Goal: Task Accomplishment & Management: Use online tool/utility

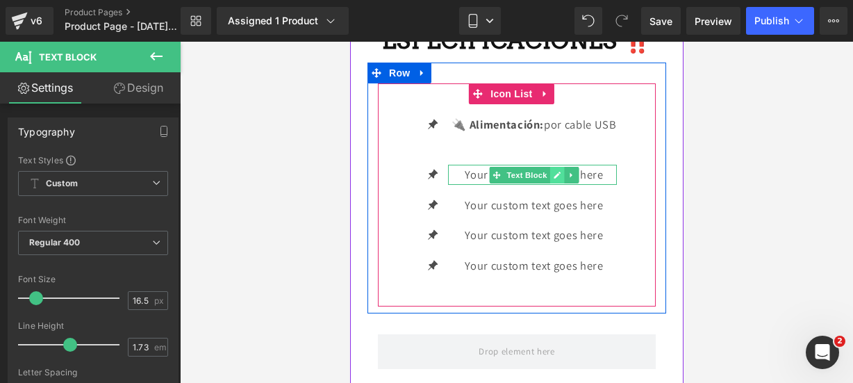
click at [554, 179] on icon at bounding box center [557, 175] width 7 height 7
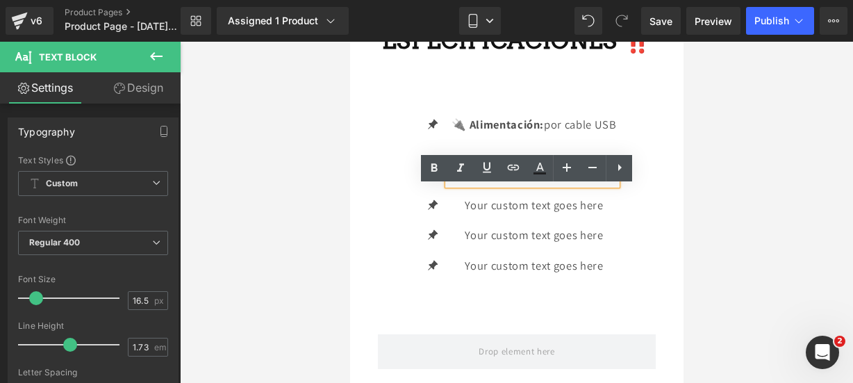
click at [598, 185] on p "Your custom text goes here" at bounding box center [533, 175] width 165 height 20
drag, startPoint x: 507, startPoint y: 203, endPoint x: 433, endPoint y: 188, distance: 75.8
click at [433, 185] on li "Icon Your custom text goes here Text Block" at bounding box center [516, 175] width 200 height 20
paste div
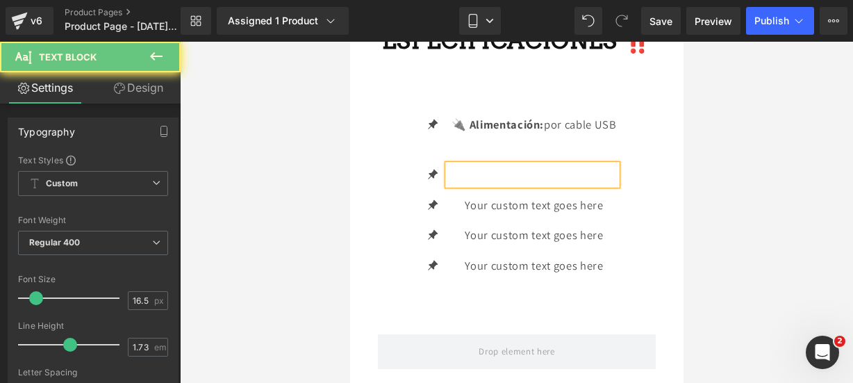
click at [488, 185] on p at bounding box center [533, 175] width 165 height 20
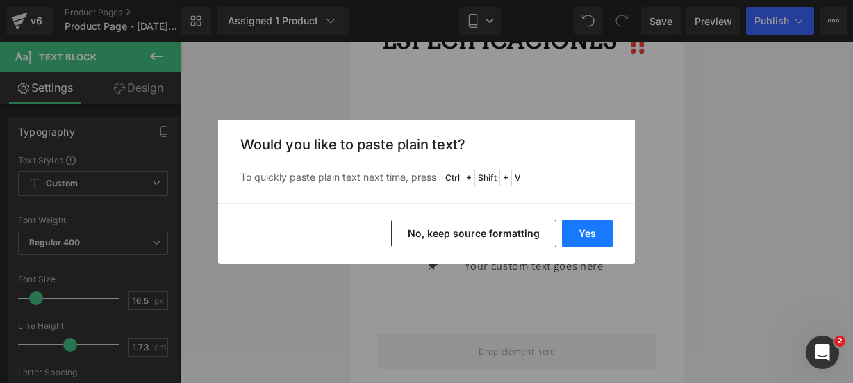
click at [584, 231] on button "Yes" at bounding box center [587, 234] width 51 height 28
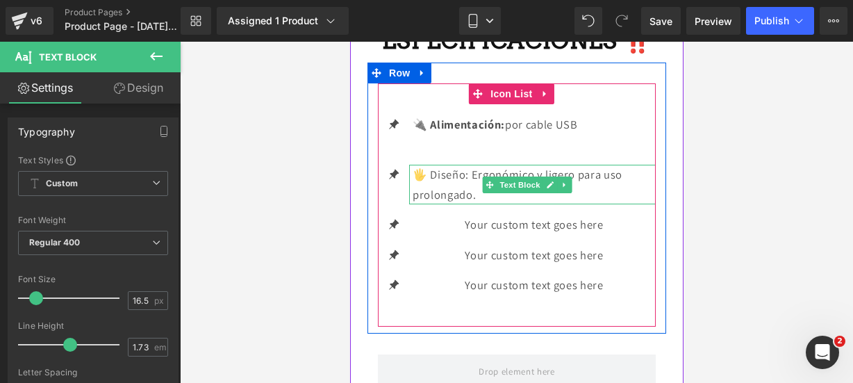
click at [547, 204] on p "🖐️ Diseño: Ergonómico y ligero para uso prolongado." at bounding box center [533, 185] width 243 height 40
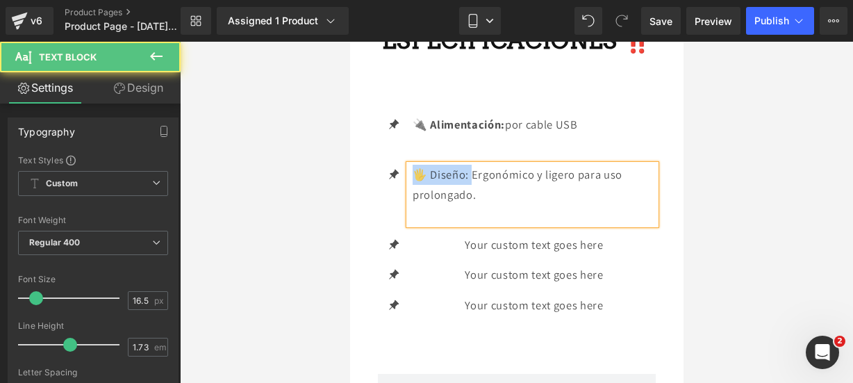
drag, startPoint x: 470, startPoint y: 197, endPoint x: 410, endPoint y: 198, distance: 59.8
click at [410, 198] on div "🖐️ Diseño: Ergonómico y ligero para uso prolongado." at bounding box center [532, 195] width 247 height 60
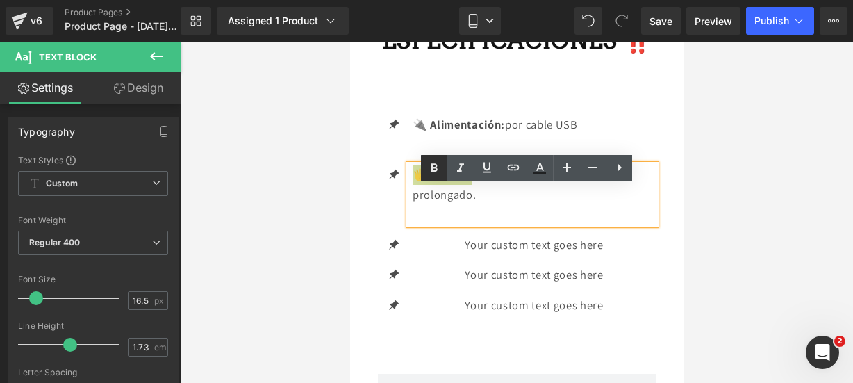
click at [427, 169] on icon at bounding box center [434, 168] width 17 height 17
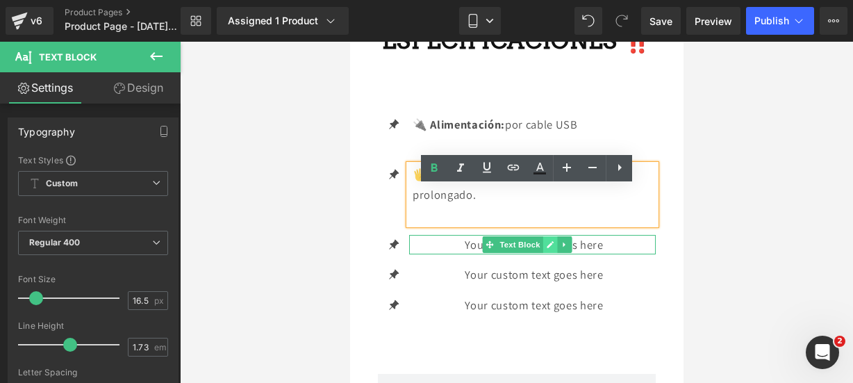
click at [548, 249] on icon at bounding box center [550, 244] width 8 height 8
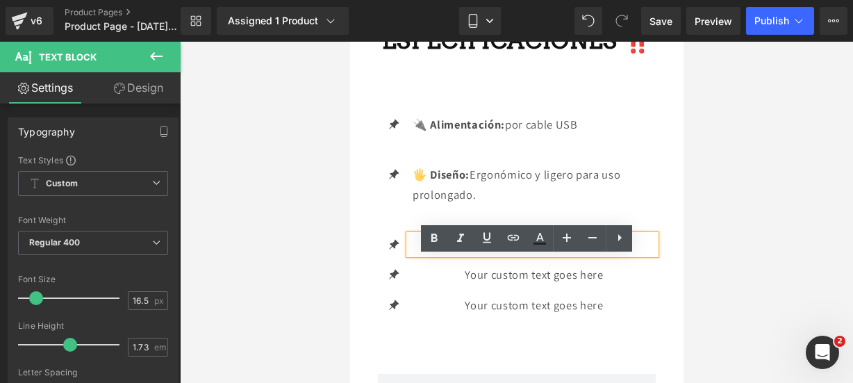
click at [607, 255] on p "Your custom text goes here" at bounding box center [533, 245] width 243 height 20
drag, startPoint x: 600, startPoint y: 271, endPoint x: 430, endPoint y: 279, distance: 170.5
click at [430, 255] on div "Your custom text goes here" at bounding box center [532, 245] width 247 height 20
paste div
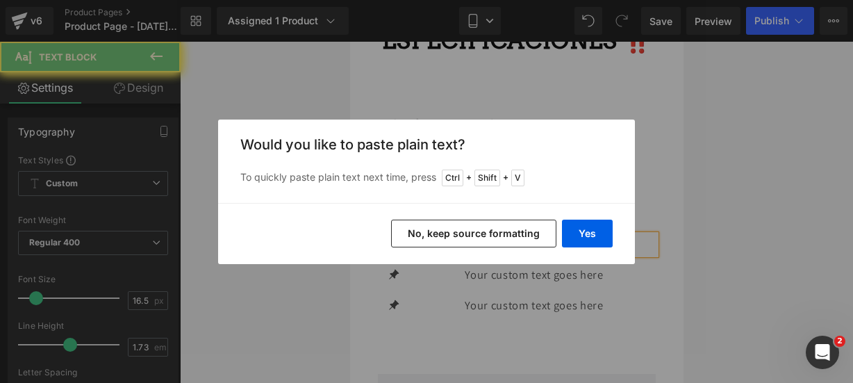
click at [582, 233] on button "Yes" at bounding box center [587, 234] width 51 height 28
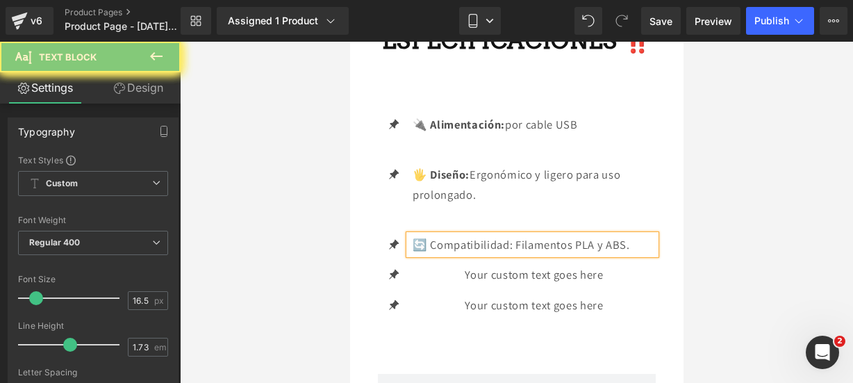
click at [633, 255] on p "🔄 Compatibilidad: Filamentos PLA y ABS." at bounding box center [533, 245] width 243 height 20
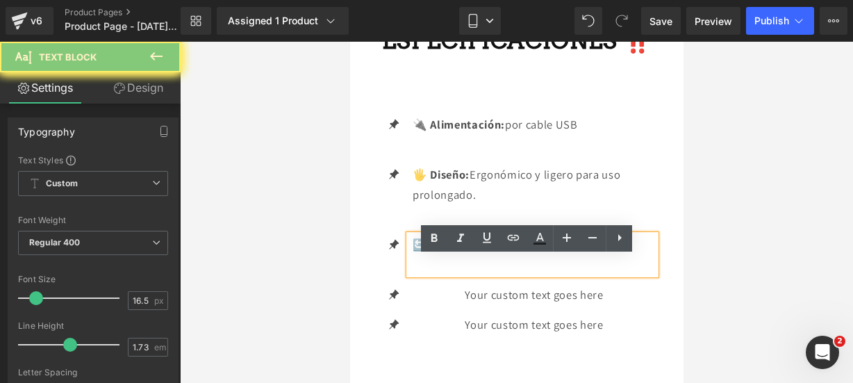
drag, startPoint x: 514, startPoint y: 265, endPoint x: 411, endPoint y: 259, distance: 103.1
click at [411, 259] on div "🔄 Compatibilidad: Filamentos PLA y ABS." at bounding box center [532, 255] width 247 height 40
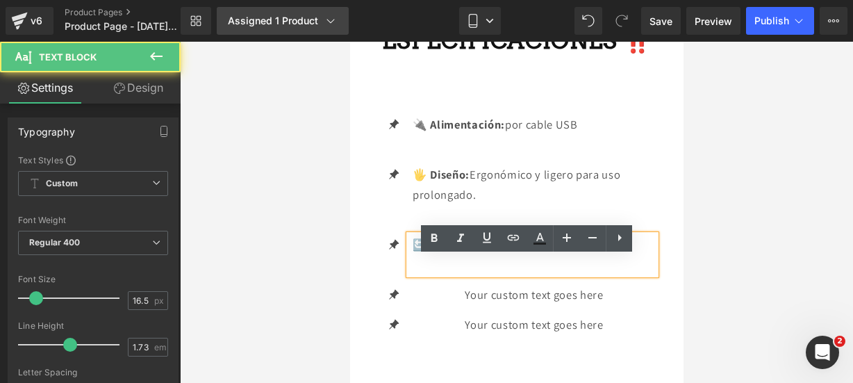
click at [426, 245] on icon at bounding box center [434, 238] width 17 height 17
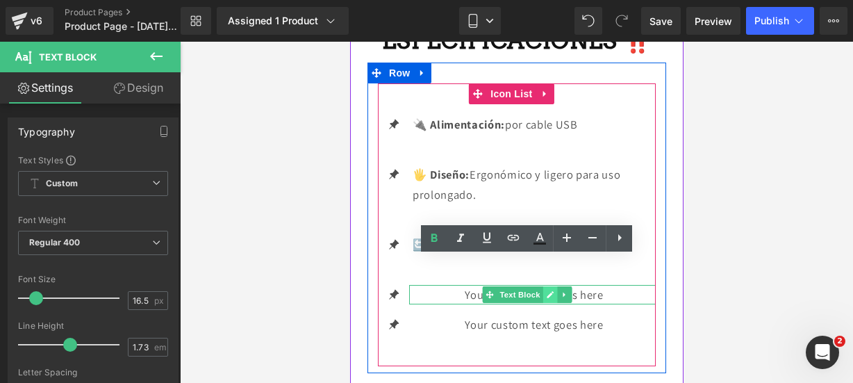
click at [549, 298] on icon at bounding box center [549, 294] width 7 height 7
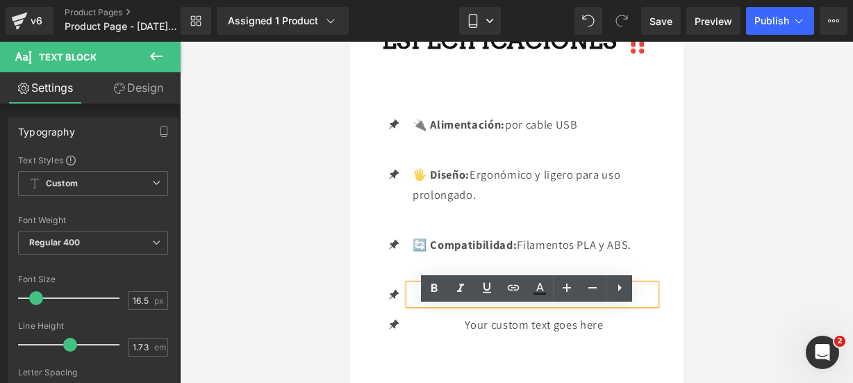
click at [626, 305] on p "Your custom text goes here" at bounding box center [533, 295] width 243 height 20
drag, startPoint x: 626, startPoint y: 322, endPoint x: 382, endPoint y: 324, distance: 243.3
click at [382, 305] on li "Icon Your custom text goes here Text Block" at bounding box center [516, 295] width 278 height 20
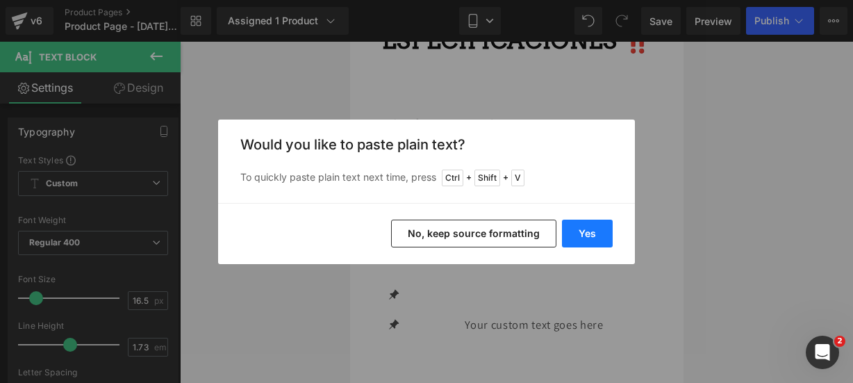
click at [583, 234] on button "Yes" at bounding box center [587, 234] width 51 height 28
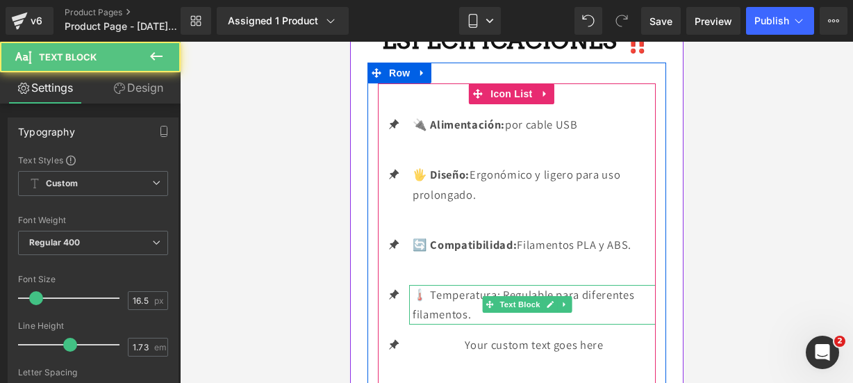
click at [569, 325] on p "🌡️ Temperatura: Regulable para diferentes filamentos." at bounding box center [533, 305] width 243 height 40
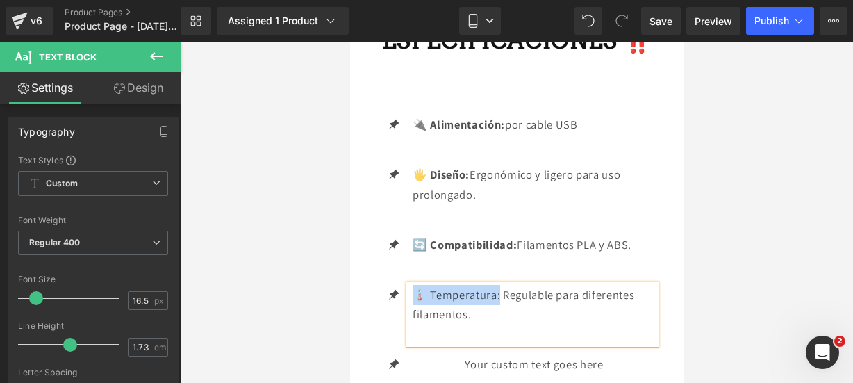
drag, startPoint x: 493, startPoint y: 318, endPoint x: 416, endPoint y: 313, distance: 77.3
click at [416, 313] on p "🌡️ Temperatura: Regulable para diferentes filamentos." at bounding box center [533, 305] width 243 height 40
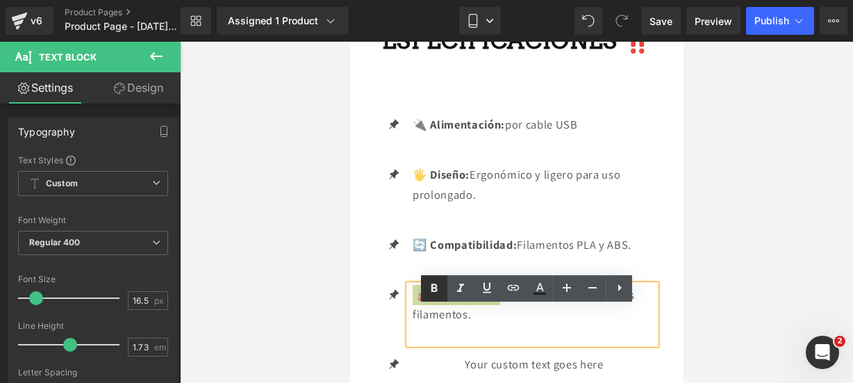
click at [427, 284] on icon at bounding box center [434, 288] width 17 height 17
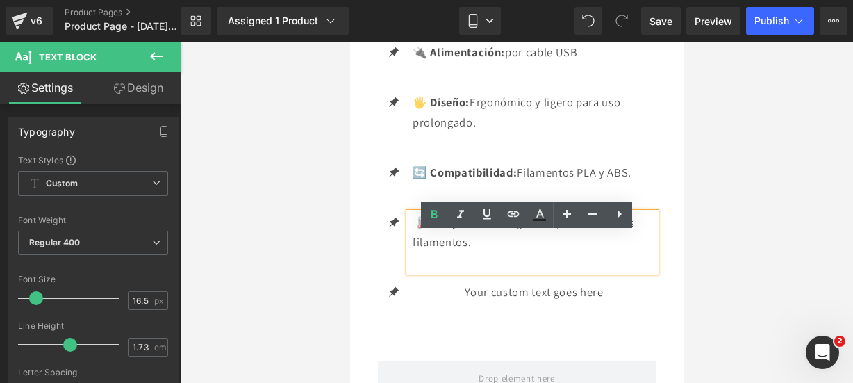
scroll to position [2317, 0]
click at [548, 302] on div "Your custom text goes here Text Block" at bounding box center [532, 291] width 247 height 20
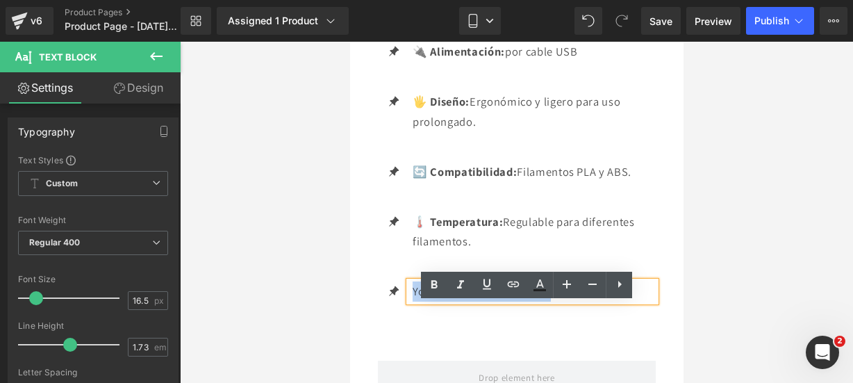
drag, startPoint x: 548, startPoint y: 314, endPoint x: 302, endPoint y: 255, distance: 252.4
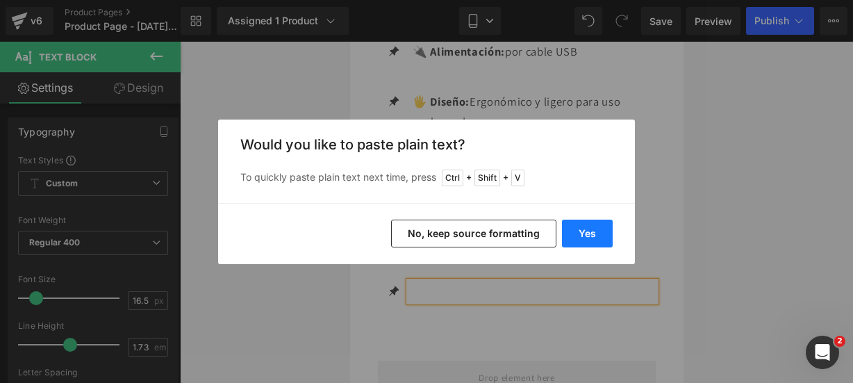
click at [585, 227] on button "Yes" at bounding box center [587, 234] width 51 height 28
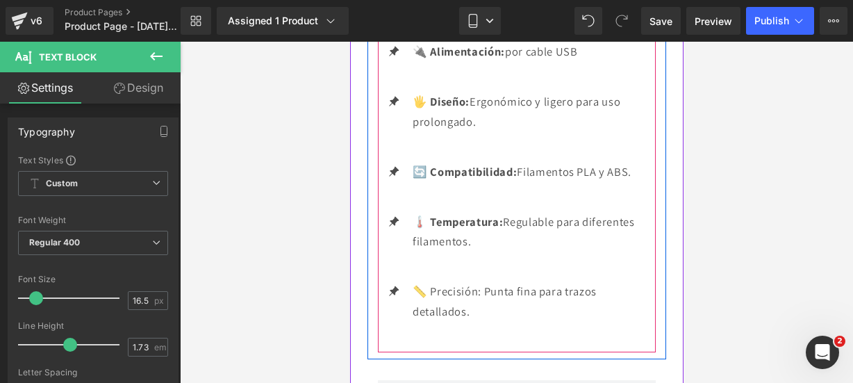
click at [509, 332] on ul "Icon 🔌 Alimentación: por cable USB Text Block Icon 🖐️ Diseño: Ergonómico y lige…" at bounding box center [516, 187] width 278 height 290
click at [507, 321] on div "📏 Precisión: Punta fina para trazos detallados. Text Block" at bounding box center [532, 301] width 247 height 40
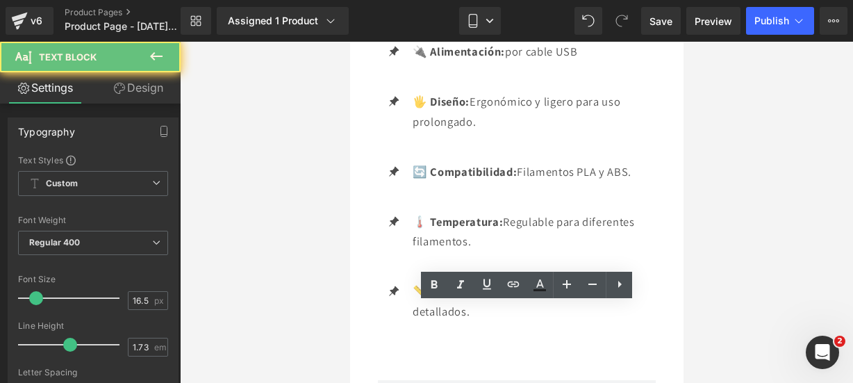
click at [472, 321] on p "📏 Precisión: Punta fina para trazos detallados." at bounding box center [533, 301] width 243 height 40
click at [484, 309] on p "📏 Precisión: Punta fina para trazos detallados." at bounding box center [533, 301] width 243 height 40
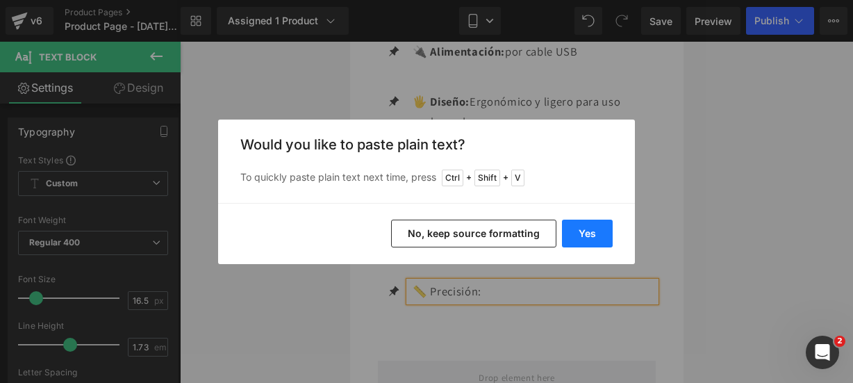
click at [584, 226] on button "Yes" at bounding box center [587, 234] width 51 height 28
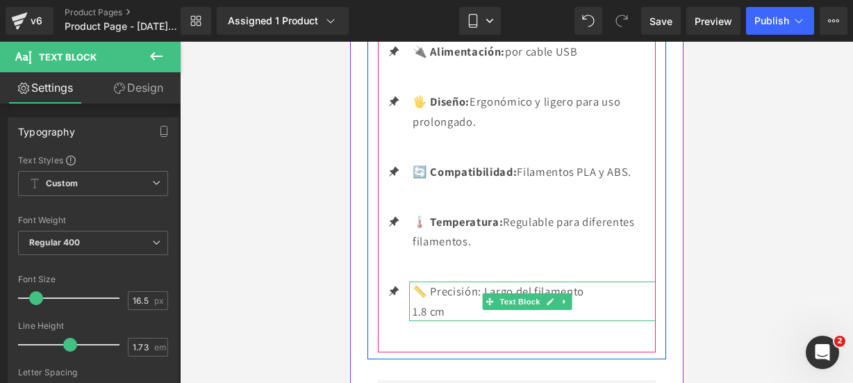
click at [492, 322] on p "1.8 cm" at bounding box center [533, 312] width 243 height 20
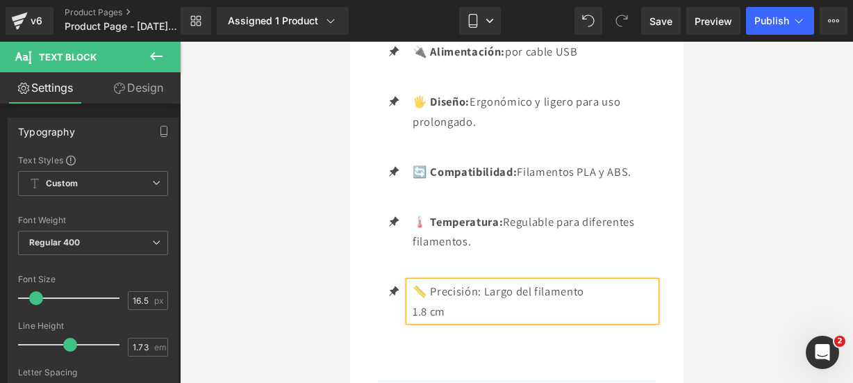
click at [428, 329] on div "Loading Product" at bounding box center [427, 327] width 76 height 15
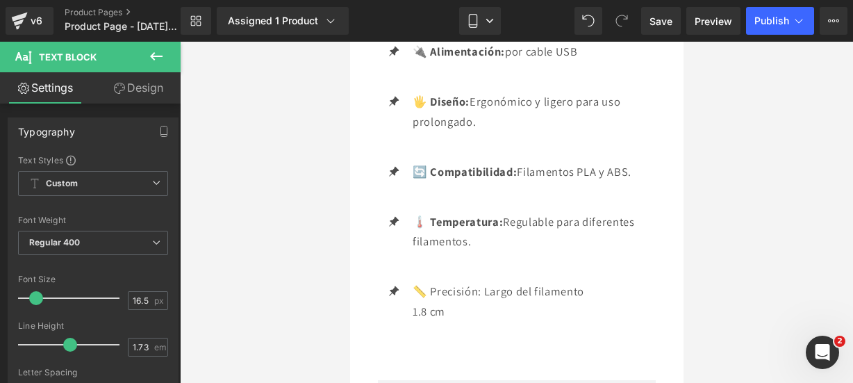
click at [453, 334] on div "Loading Product" at bounding box center [427, 327] width 76 height 15
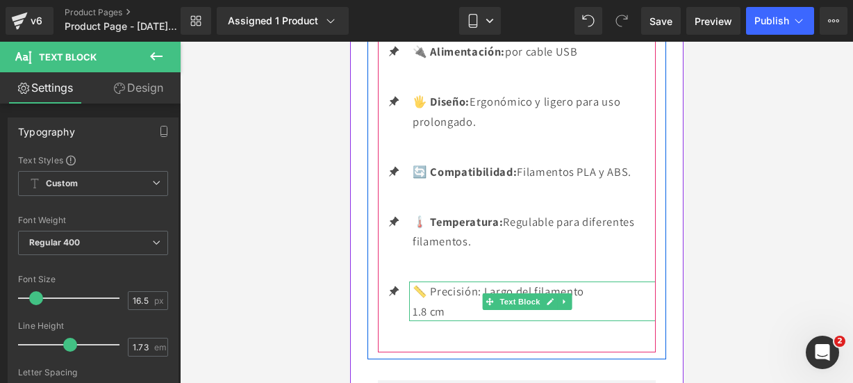
click at [514, 310] on span "Text Block" at bounding box center [519, 301] width 46 height 17
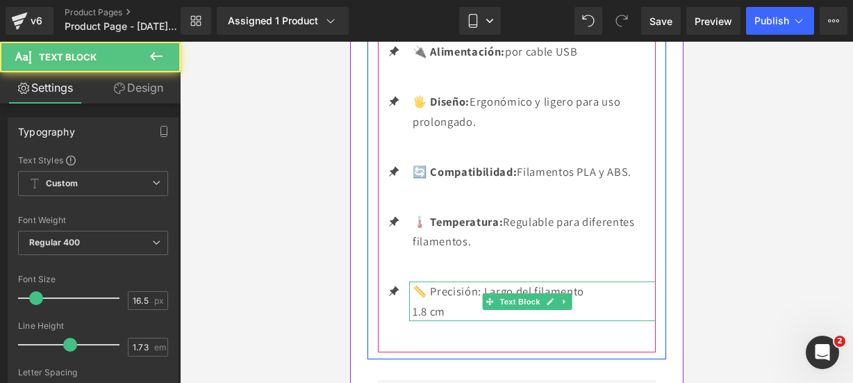
click at [552, 305] on icon at bounding box center [549, 301] width 7 height 7
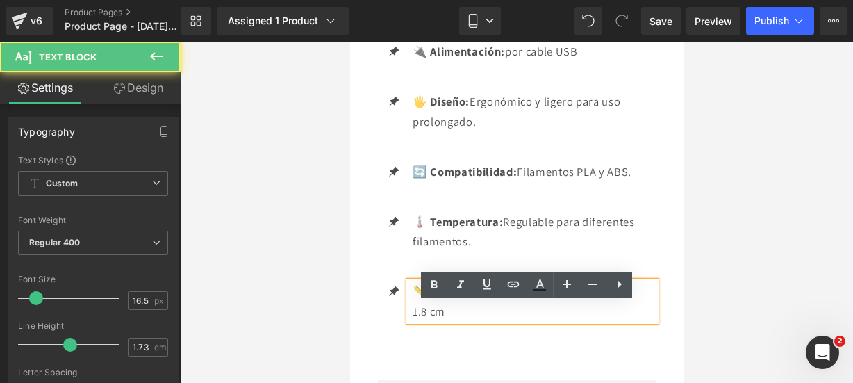
click at [484, 302] on p "📏 Precisión: Largo del filamento" at bounding box center [533, 291] width 243 height 20
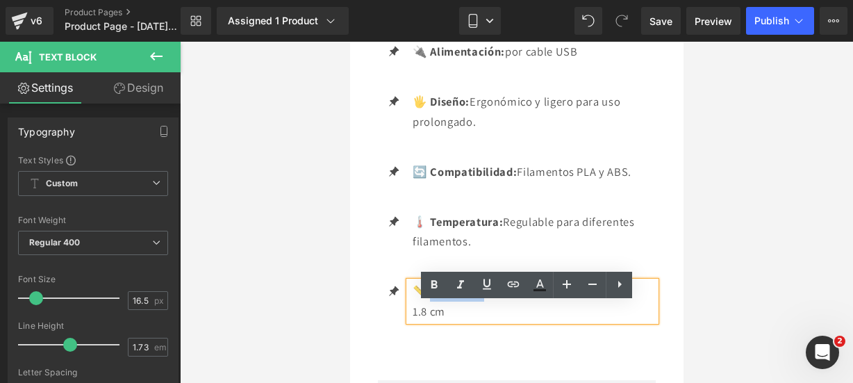
drag, startPoint x: 483, startPoint y: 313, endPoint x: 430, endPoint y: 313, distance: 53.5
click at [430, 302] on p "📏 Precisión: Largo del filamento" at bounding box center [533, 291] width 243 height 20
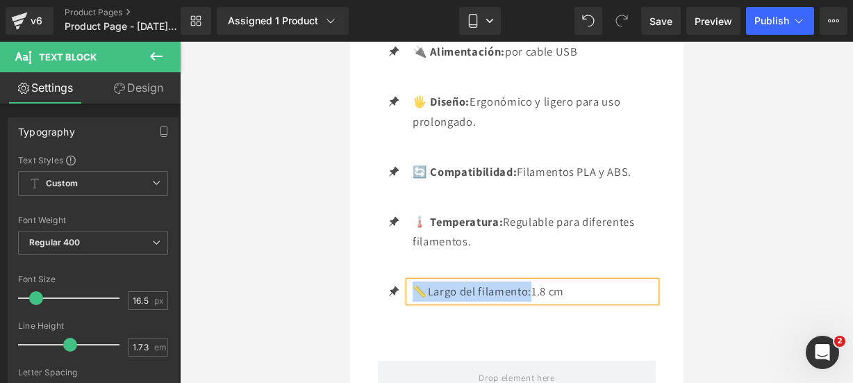
drag, startPoint x: 531, startPoint y: 316, endPoint x: 414, endPoint y: 320, distance: 117.6
click at [414, 302] on p "📏Largo del filamento: 1.8 cm" at bounding box center [533, 291] width 243 height 20
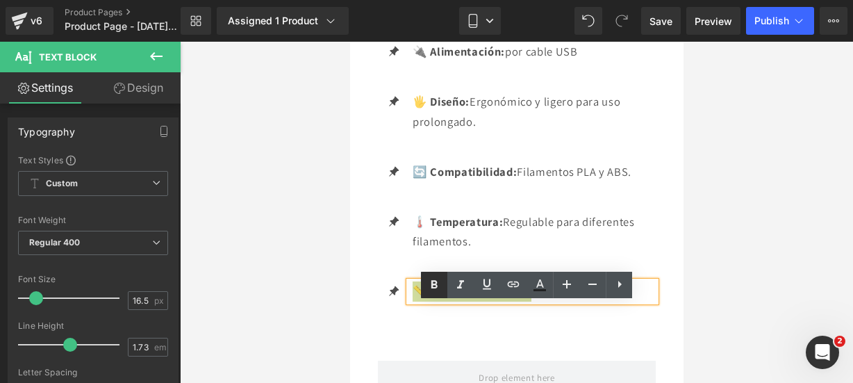
click at [434, 291] on icon at bounding box center [434, 285] width 17 height 17
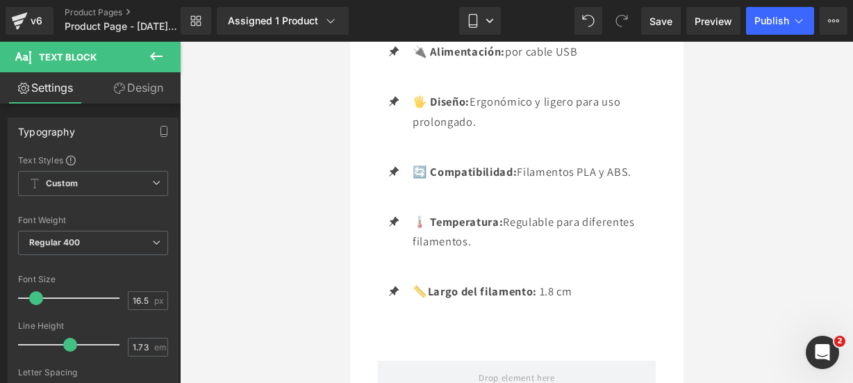
click at [151, 59] on icon at bounding box center [156, 56] width 17 height 17
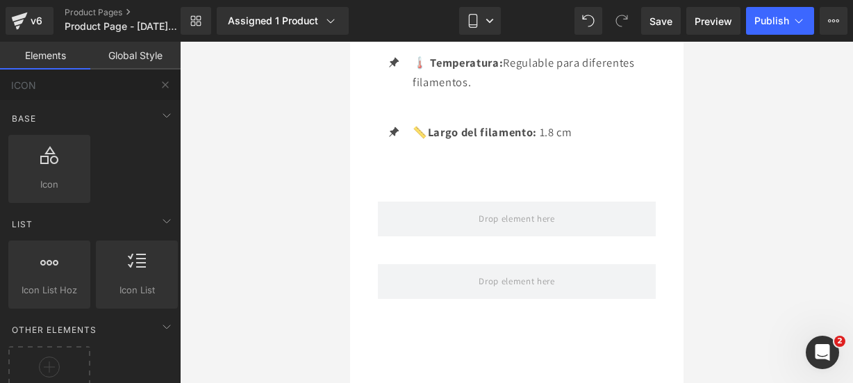
scroll to position [2475, 0]
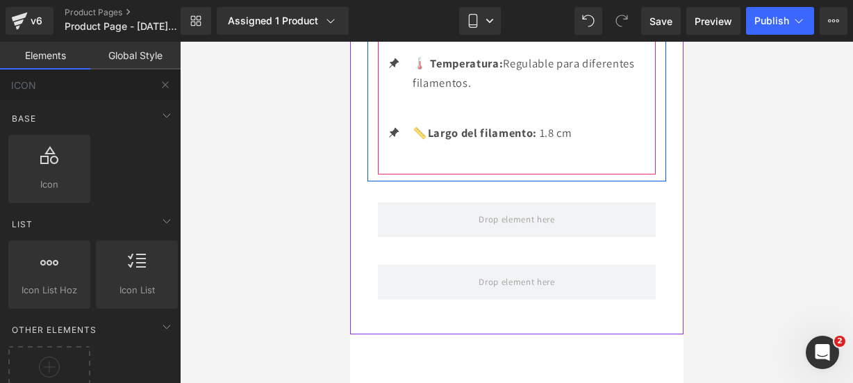
click at [585, 143] on p "📏Largo del filamento: 1.8 cm" at bounding box center [533, 133] width 243 height 20
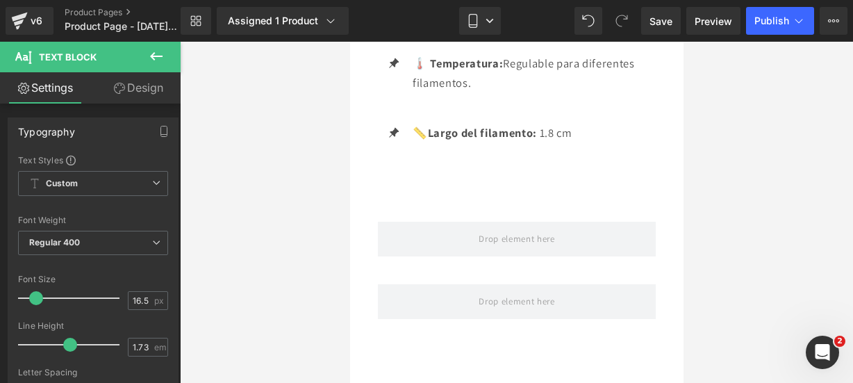
click at [163, 54] on icon at bounding box center [156, 56] width 17 height 17
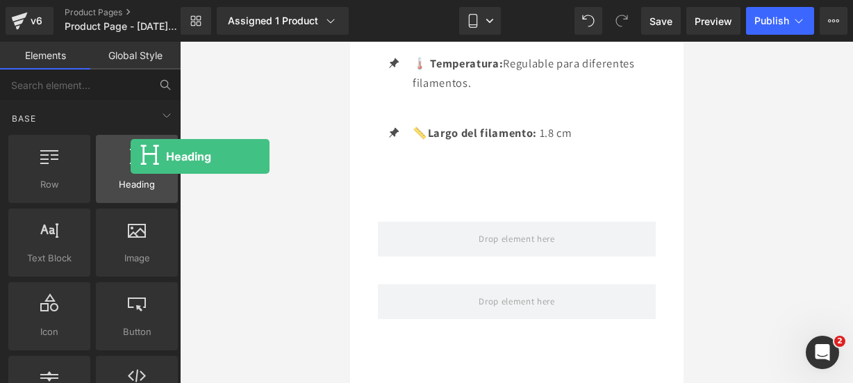
click at [131, 156] on icon at bounding box center [137, 155] width 14 height 18
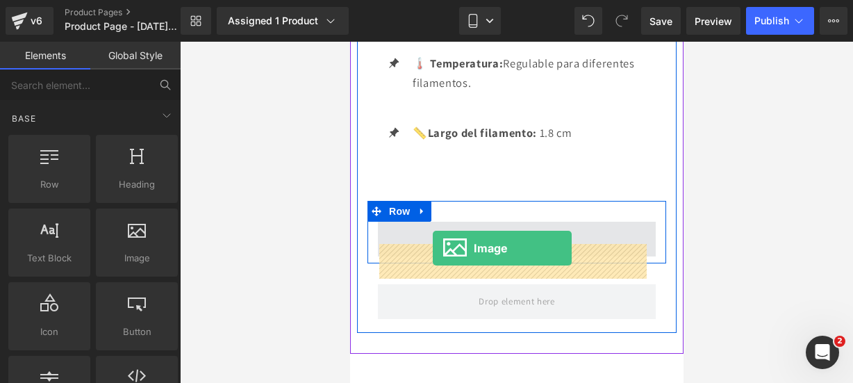
drag, startPoint x: 475, startPoint y: 287, endPoint x: 432, endPoint y: 250, distance: 56.6
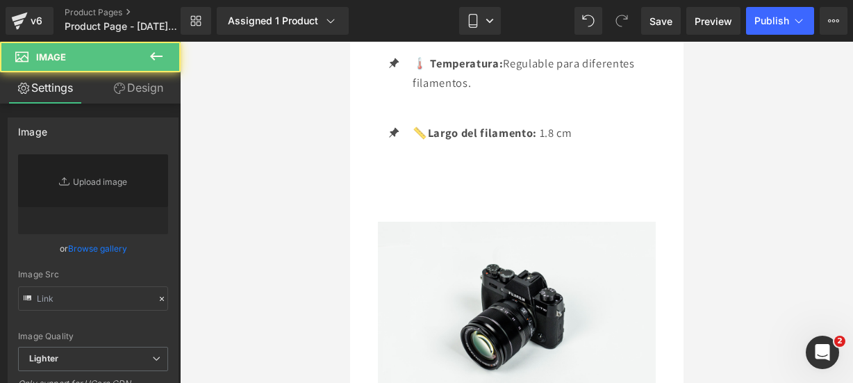
type input "//[DOMAIN_NAME][URL]"
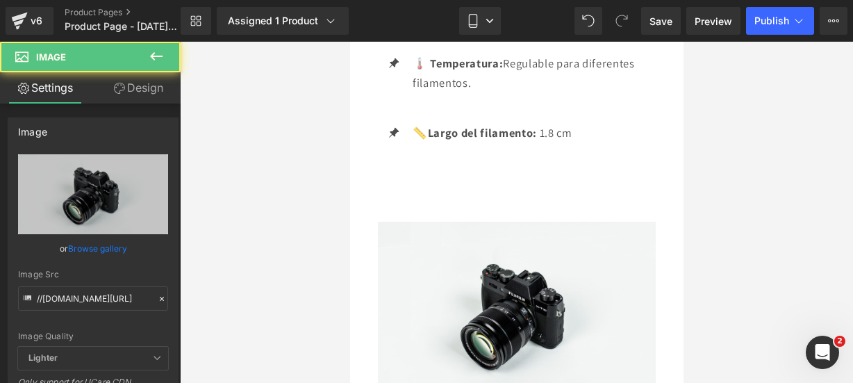
scroll to position [2626, 0]
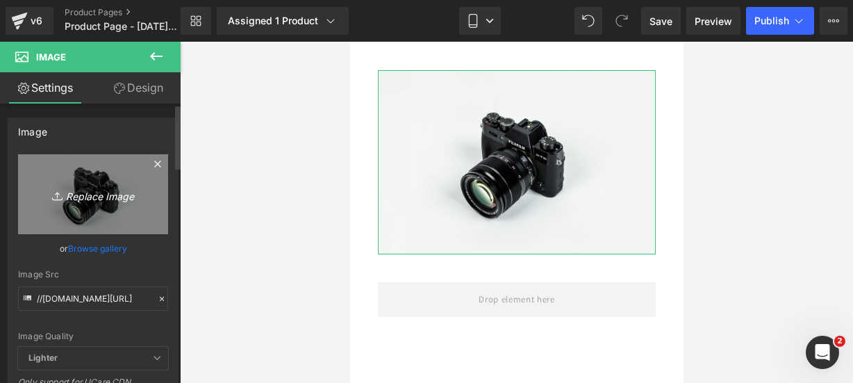
click at [78, 184] on link "Replace Image" at bounding box center [93, 194] width 150 height 80
type input "C:\fakepath\lapiz 9.webp"
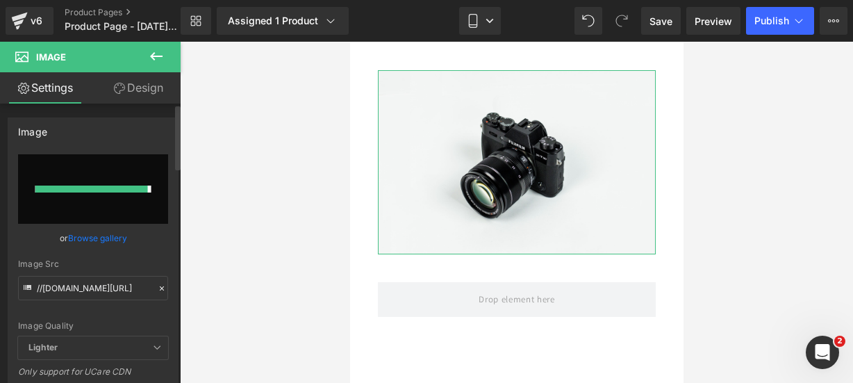
type input "[URL][DOMAIN_NAME]"
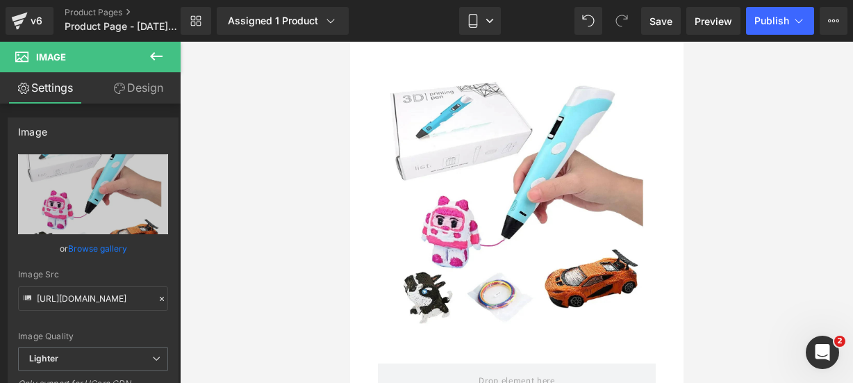
click at [157, 59] on icon at bounding box center [156, 56] width 17 height 17
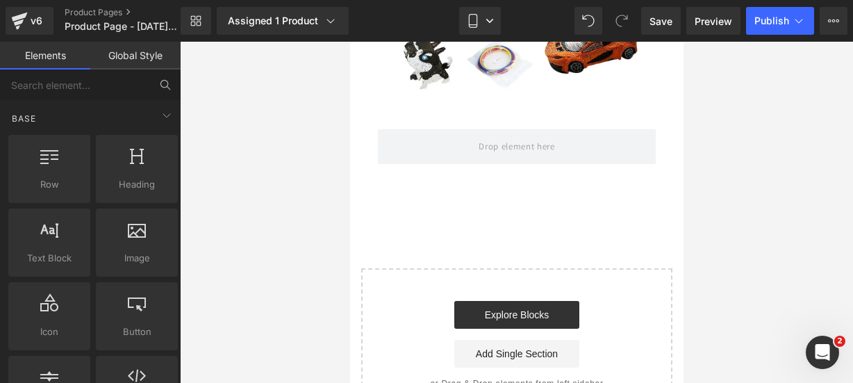
scroll to position [2859, 0]
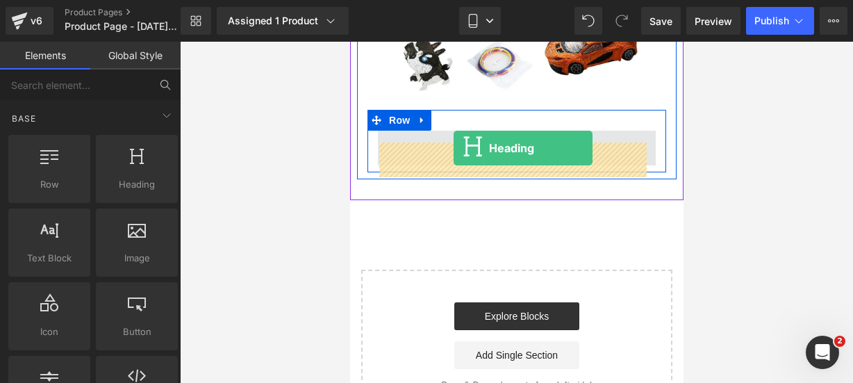
drag, startPoint x: 476, startPoint y: 212, endPoint x: 453, endPoint y: 148, distance: 67.9
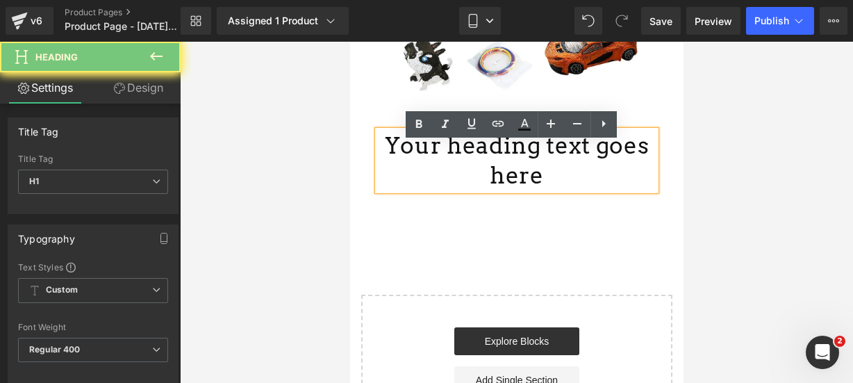
drag, startPoint x: 557, startPoint y: 194, endPoint x: 304, endPoint y: 140, distance: 258.7
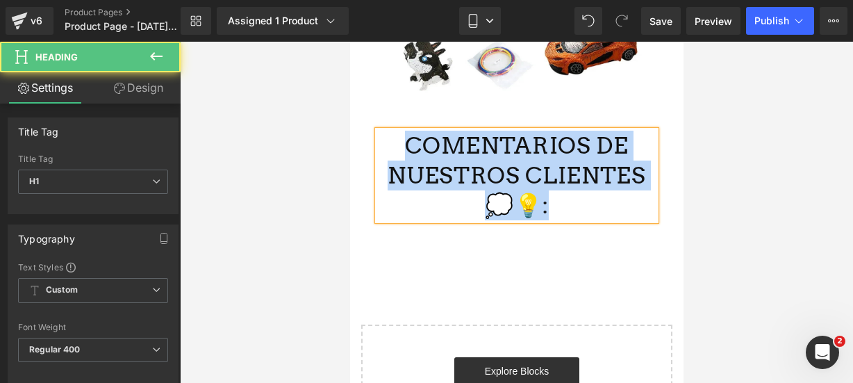
drag, startPoint x: 564, startPoint y: 214, endPoint x: 410, endPoint y: 146, distance: 168.7
click at [410, 146] on h1 "COMENTARIOS DE NUESTROS CLIENTES 💭💡:" at bounding box center [516, 176] width 278 height 90
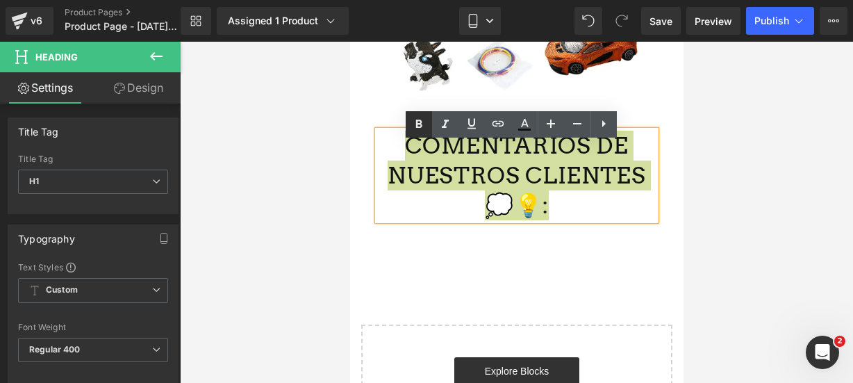
click at [427, 129] on icon at bounding box center [419, 124] width 17 height 17
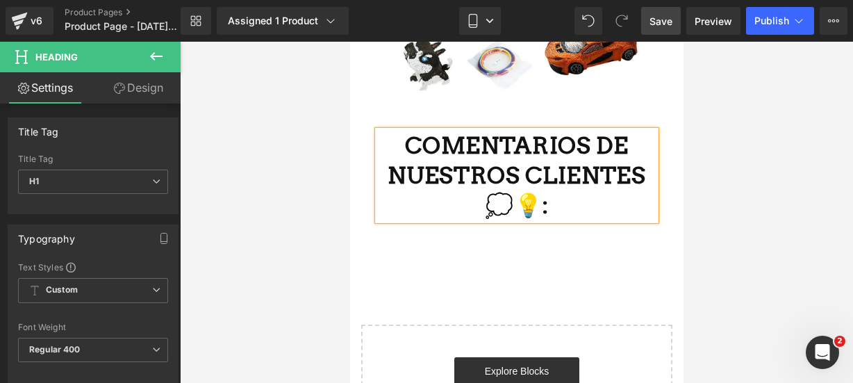
click at [667, 13] on link "Save" at bounding box center [662, 21] width 40 height 28
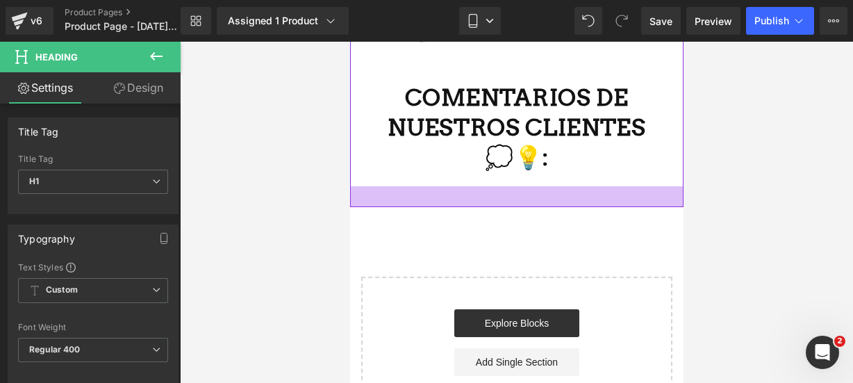
scroll to position [2911, 0]
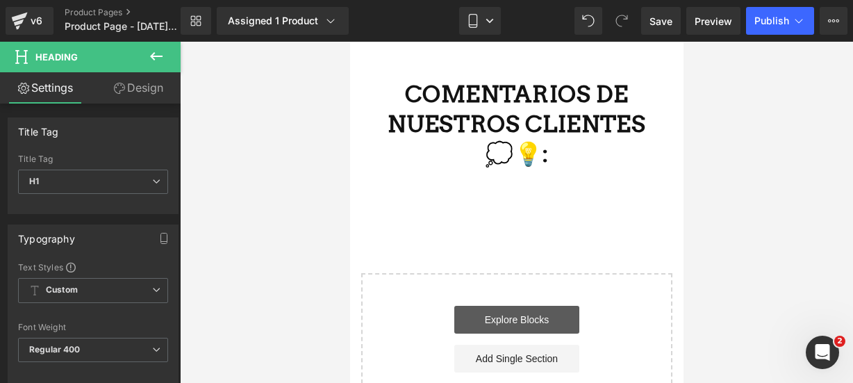
click at [491, 325] on link "Explore Blocks" at bounding box center [516, 320] width 125 height 28
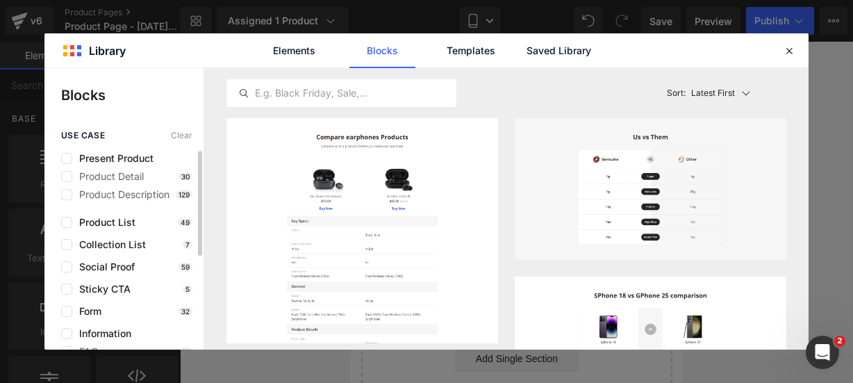
scroll to position [15, 0]
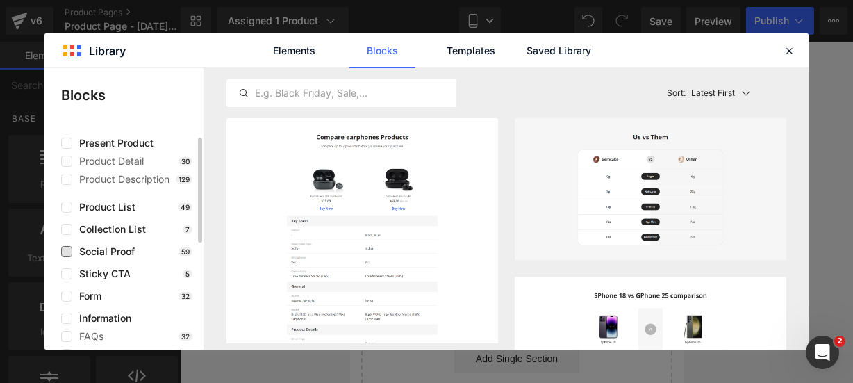
click at [72, 250] on span "Social Proof" at bounding box center [103, 251] width 63 height 11
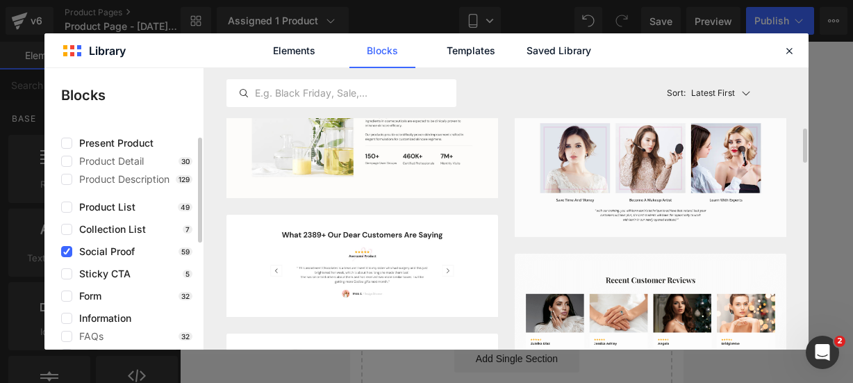
scroll to position [303, 0]
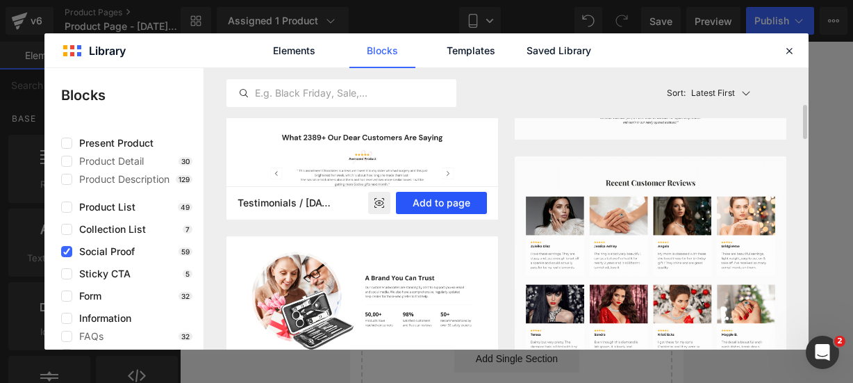
click at [445, 197] on button "Add to page" at bounding box center [441, 203] width 91 height 22
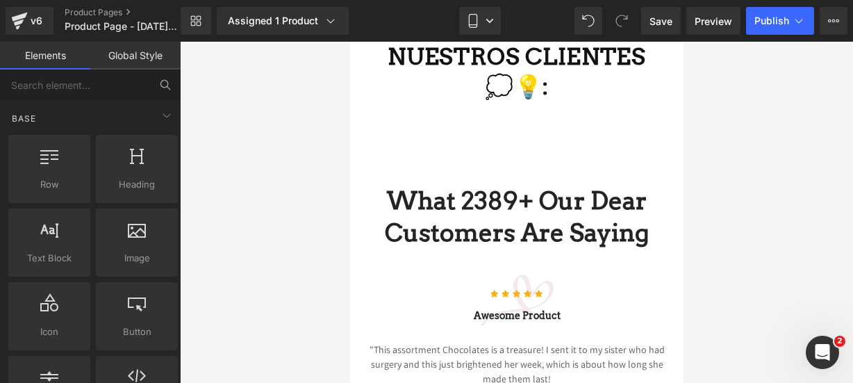
scroll to position [2979, 0]
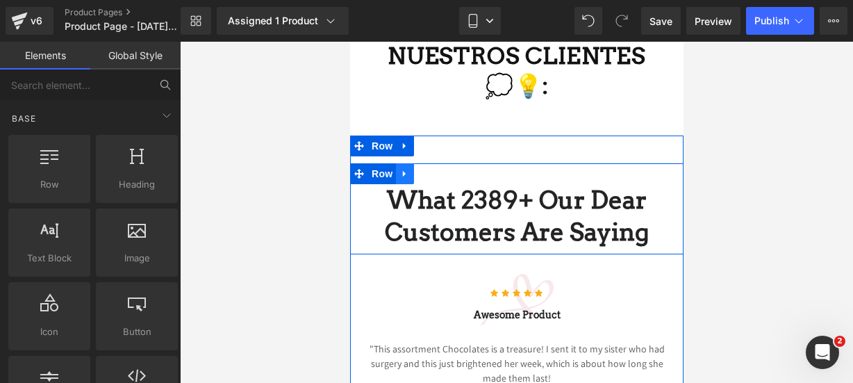
click at [400, 179] on icon at bounding box center [405, 174] width 10 height 10
click at [440, 179] on icon at bounding box center [441, 174] width 10 height 10
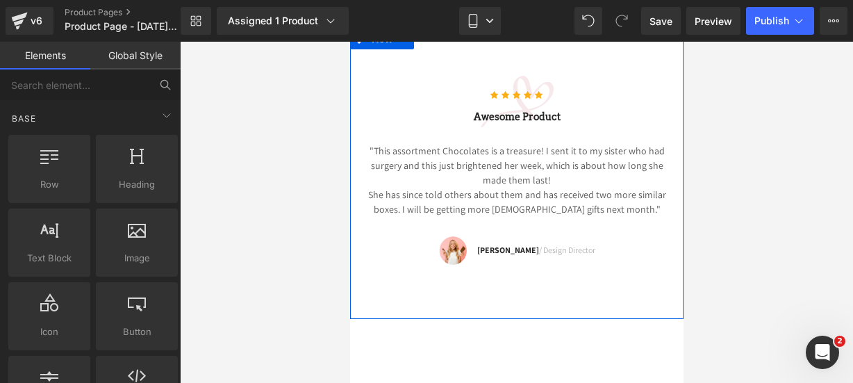
scroll to position [3087, 0]
click at [628, 211] on span "She has since told others about them and has received two more similar boxes. I…" at bounding box center [517, 201] width 298 height 27
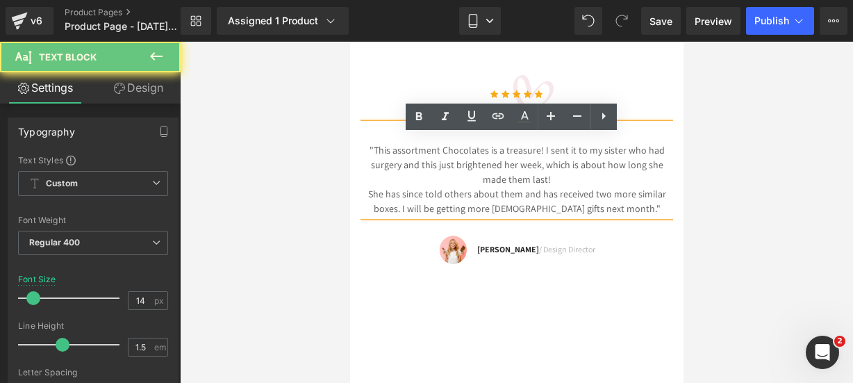
click at [619, 216] on p "She has since told others about them and has received two more similar boxes. I…" at bounding box center [516, 201] width 313 height 29
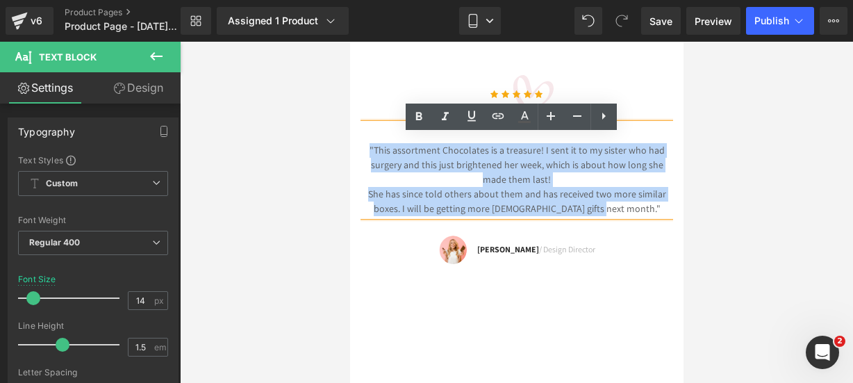
drag, startPoint x: 619, startPoint y: 220, endPoint x: 368, endPoint y: 148, distance: 260.4
click at [368, 148] on div ""This assortment Chocolates is a treasure! I sent it to my sister who had surge…" at bounding box center [516, 170] width 313 height 92
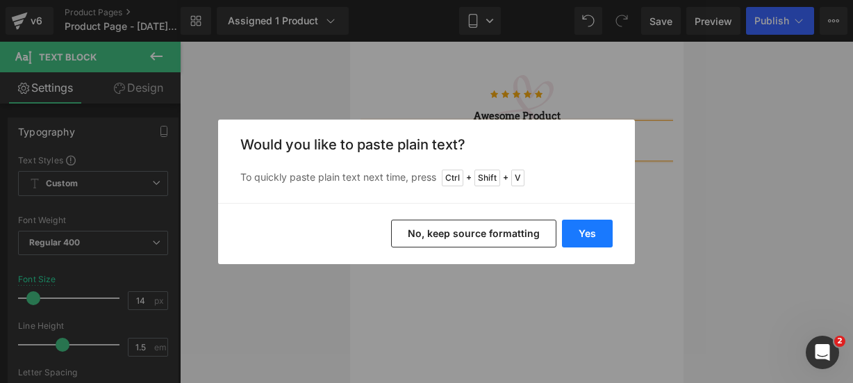
click at [604, 234] on button "Yes" at bounding box center [587, 234] width 51 height 28
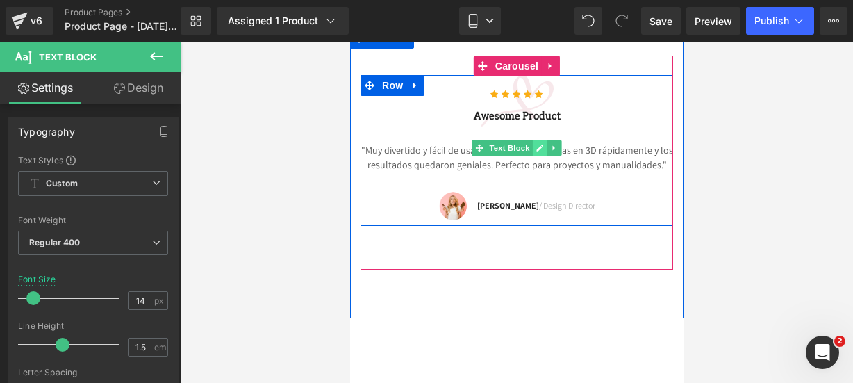
click at [537, 152] on icon at bounding box center [540, 148] width 8 height 8
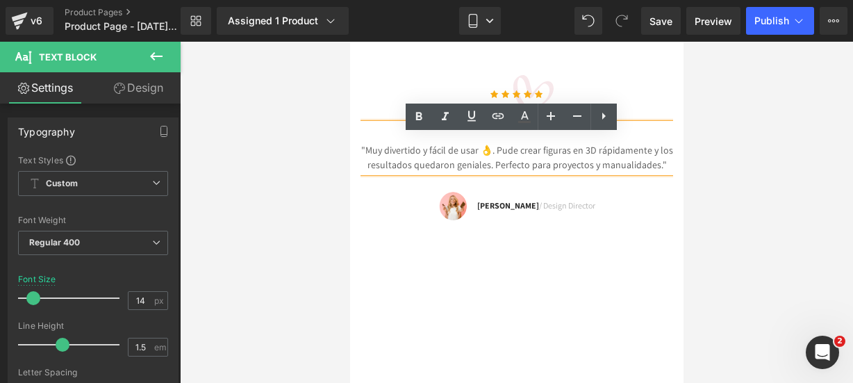
click at [487, 162] on p ""Muy divertido y fácil de usar 👌. Pude crear figuras en 3D rápidamente y los re…" at bounding box center [516, 157] width 313 height 29
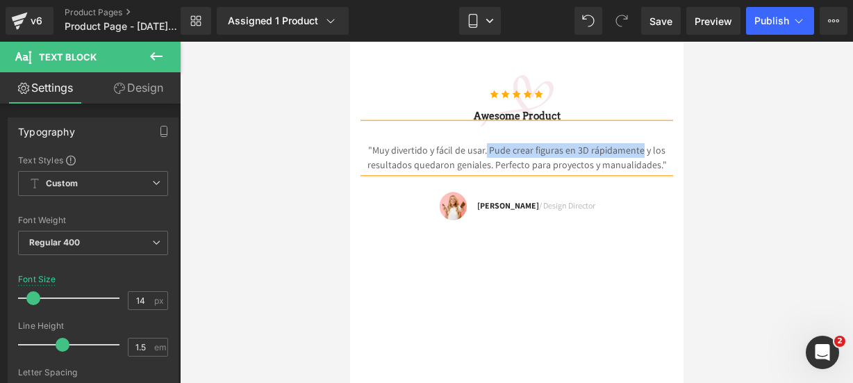
drag, startPoint x: 484, startPoint y: 159, endPoint x: 635, endPoint y: 159, distance: 151.5
click at [635, 159] on p ""Muy divertido y fácil de usar. Pude crear figuras en 3D rápidamente y los resu…" at bounding box center [516, 157] width 313 height 29
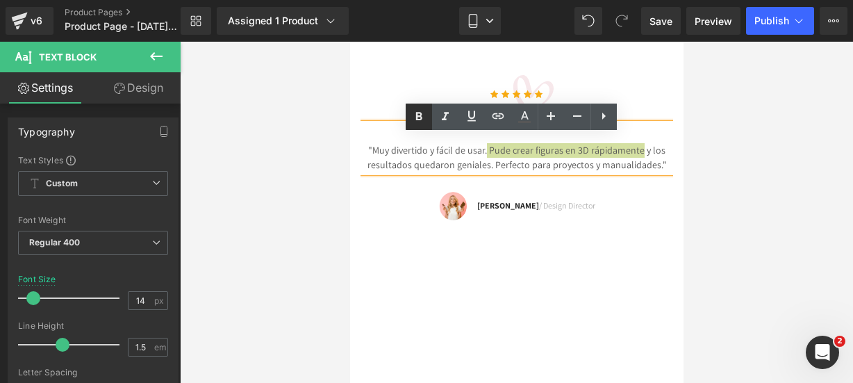
click at [411, 116] on icon at bounding box center [419, 116] width 17 height 17
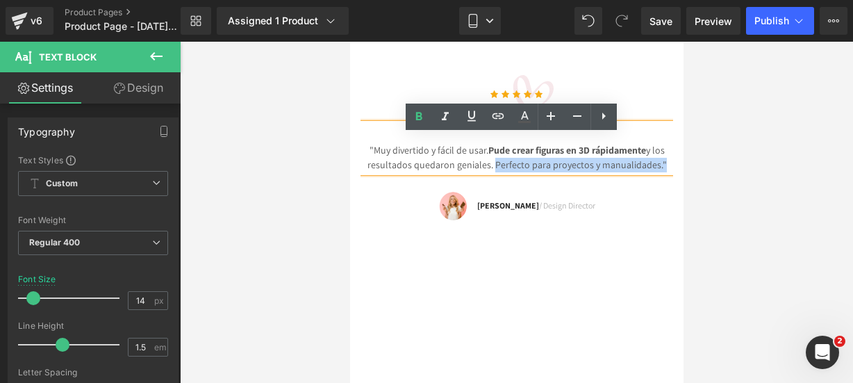
drag, startPoint x: 488, startPoint y: 176, endPoint x: 652, endPoint y: 177, distance: 164.0
click at [652, 172] on p ""Muy divertido y fácil de usar. Pude crear figuras en 3D rápidamente y los resu…" at bounding box center [516, 157] width 313 height 29
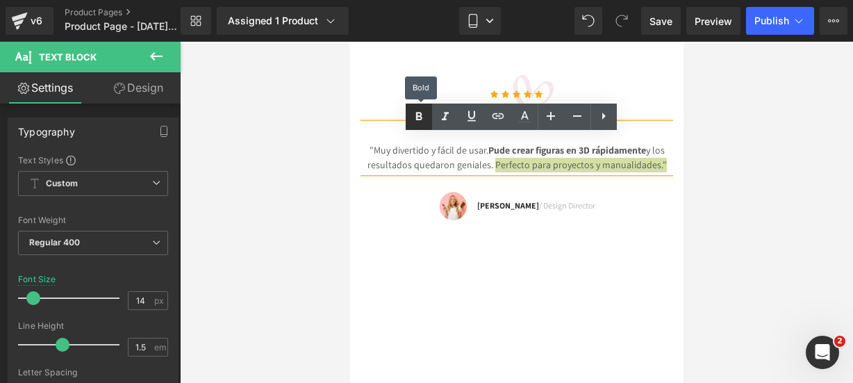
click at [411, 105] on link at bounding box center [419, 117] width 26 height 26
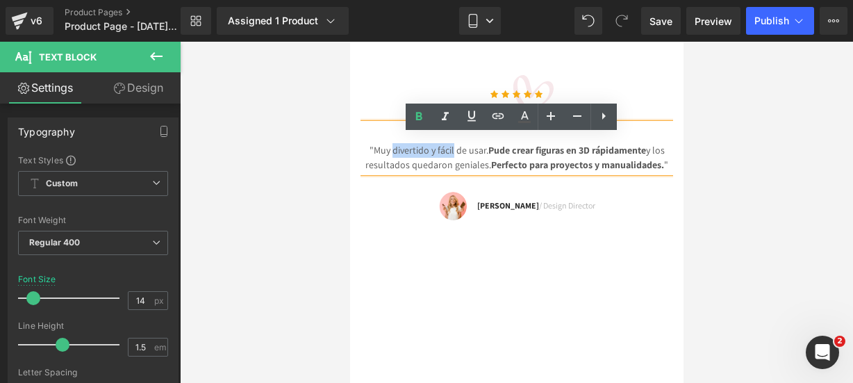
drag, startPoint x: 385, startPoint y: 160, endPoint x: 446, endPoint y: 162, distance: 61.2
click at [446, 162] on p ""Muy divertido y fácil de usar. Pude crear figuras en 3D rápidamente y los resu…" at bounding box center [516, 157] width 313 height 29
click at [419, 113] on icon at bounding box center [419, 116] width 6 height 8
click at [627, 124] on h3 "Awesome Product" at bounding box center [516, 116] width 313 height 15
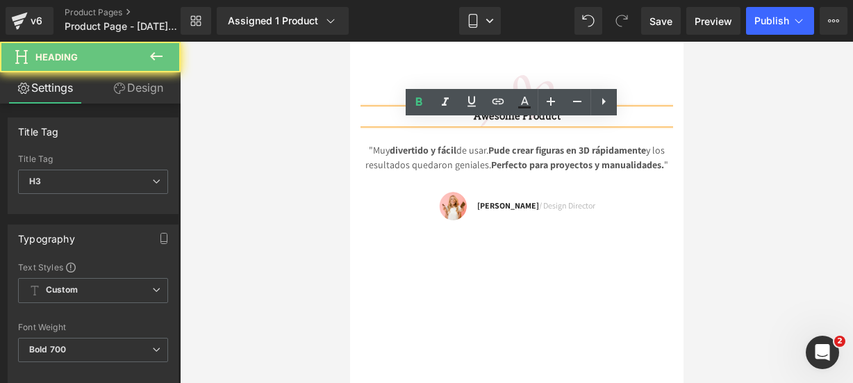
drag, startPoint x: 627, startPoint y: 126, endPoint x: 659, endPoint y: 179, distance: 62.3
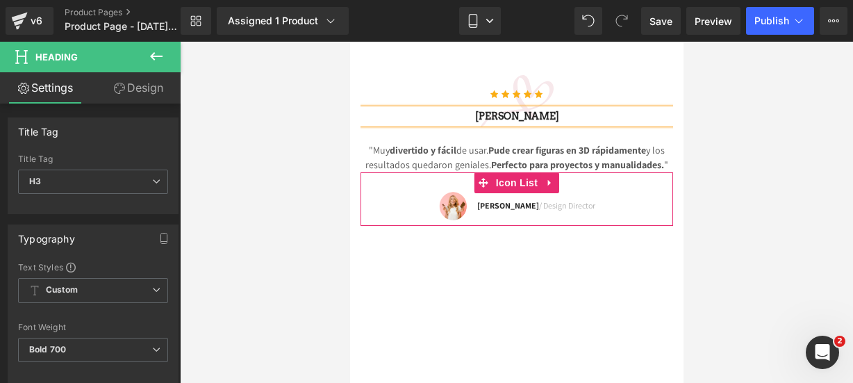
click at [545, 188] on icon at bounding box center [550, 183] width 10 height 10
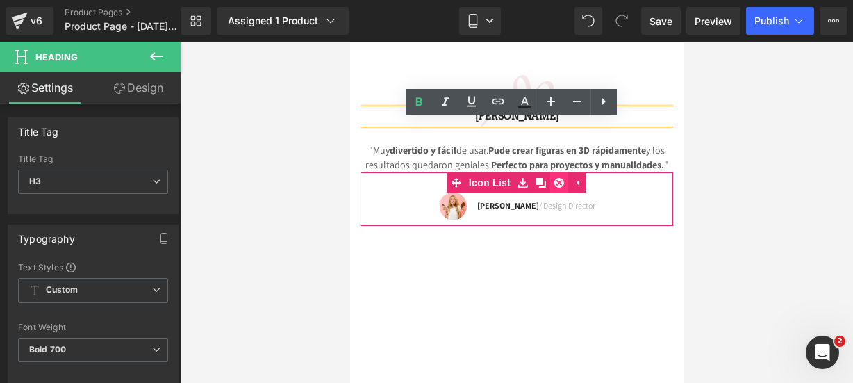
click at [554, 188] on icon at bounding box center [559, 183] width 10 height 10
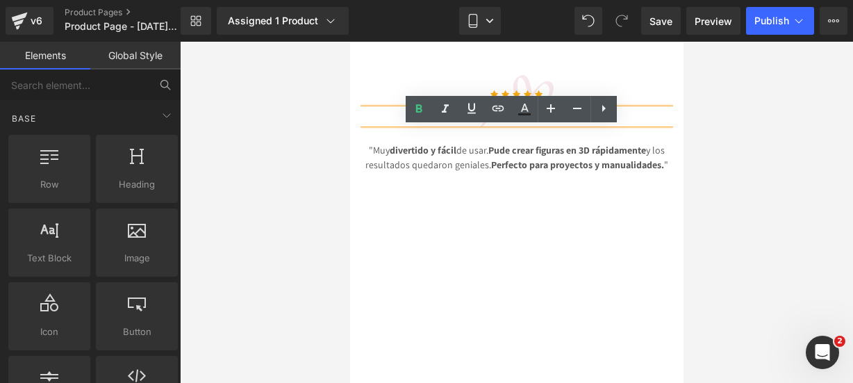
scroll to position [3076, 0]
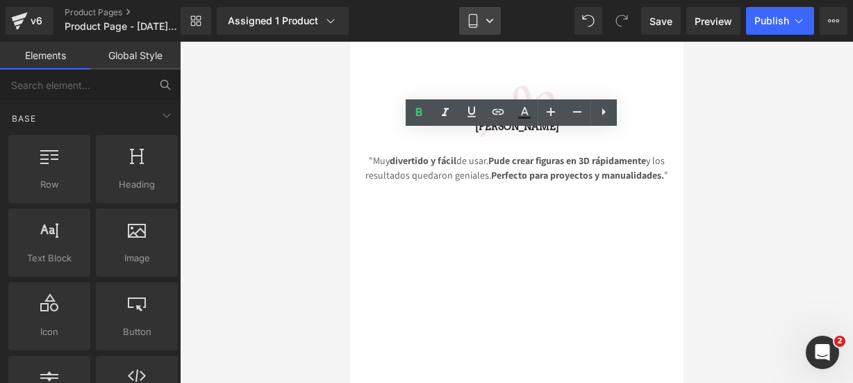
click at [477, 26] on icon at bounding box center [473, 21] width 14 height 14
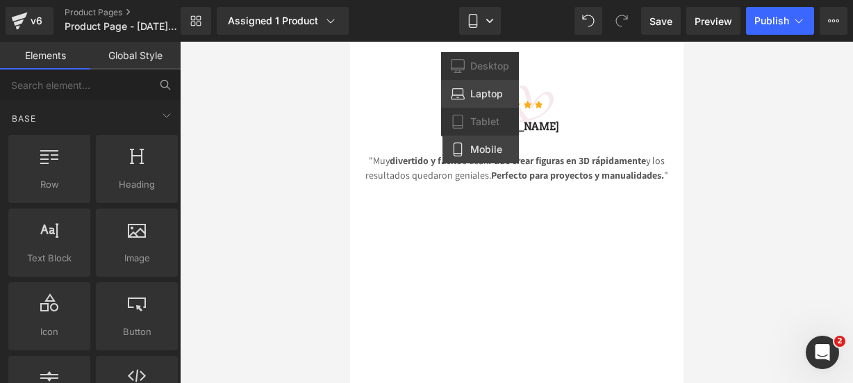
click at [476, 94] on span "Laptop" at bounding box center [487, 94] width 33 height 13
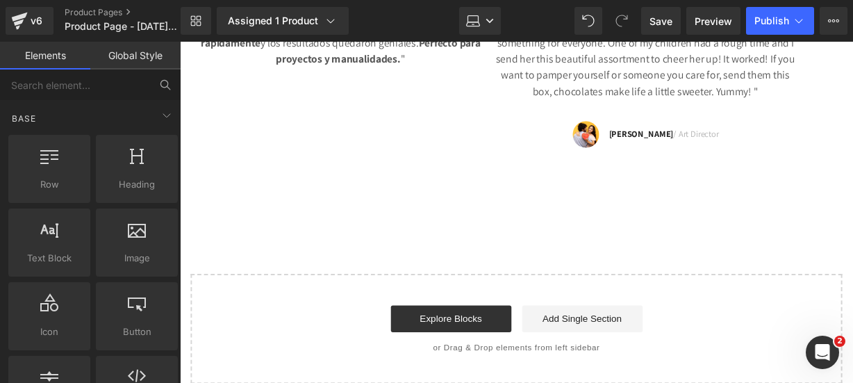
scroll to position [2903, 0]
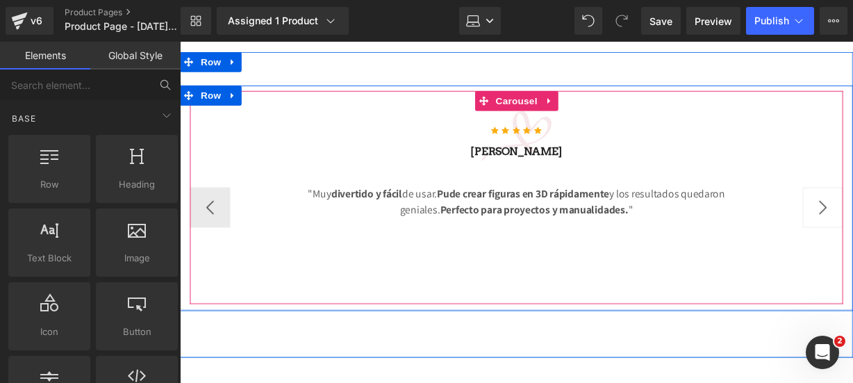
click at [846, 205] on button "›" at bounding box center [847, 214] width 42 height 42
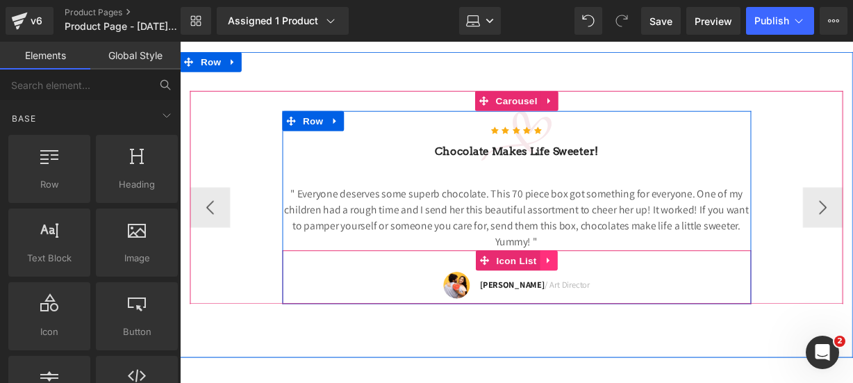
click at [562, 258] on link at bounding box center [563, 268] width 18 height 21
click at [570, 263] on icon at bounding box center [572, 268] width 10 height 10
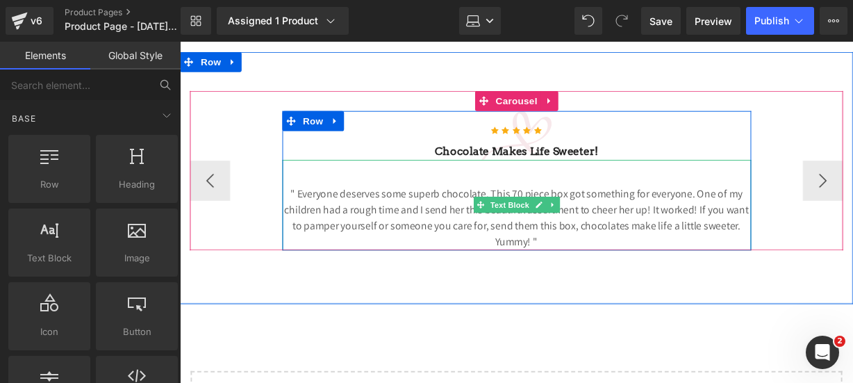
click at [598, 241] on p "" Everyone deserves some superb chocolate. This 70 piece box got something for …" at bounding box center [529, 224] width 487 height 67
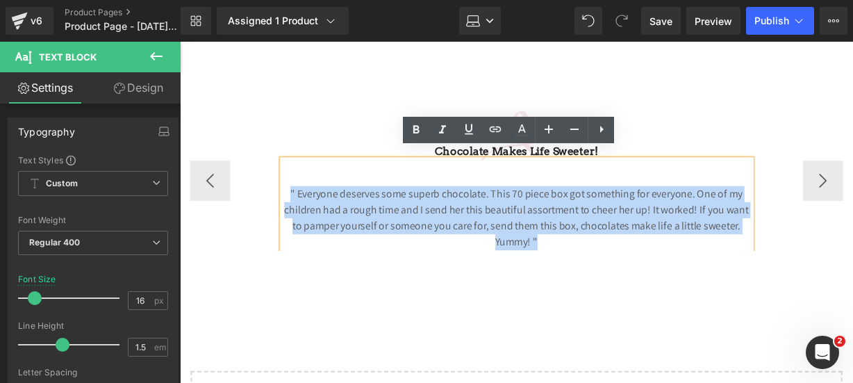
drag, startPoint x: 573, startPoint y: 240, endPoint x: 229, endPoint y: 148, distance: 356.1
click at [229, 148] on div "Icon Icon Icon Icon Icon Icon List Hoz Chocolate makes Life sweeter! Heading " …" at bounding box center [529, 185] width 678 height 145
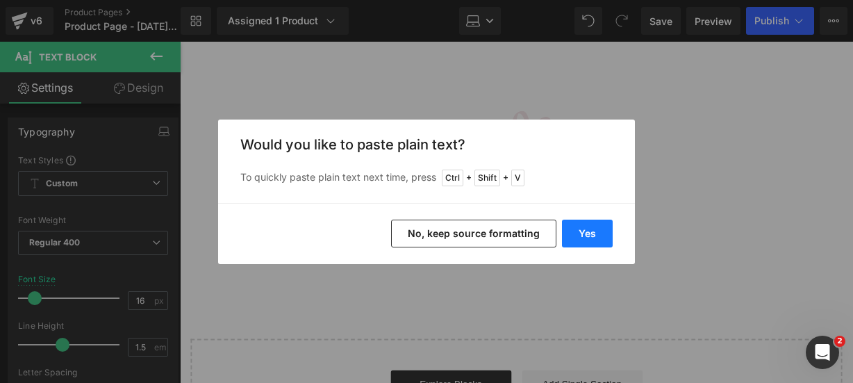
click at [585, 244] on button "Yes" at bounding box center [587, 234] width 51 height 28
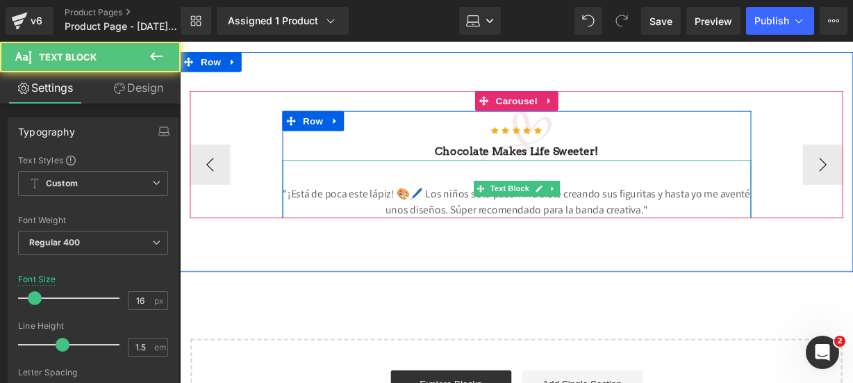
click at [428, 191] on p ""¡Está de poca este lápiz! 🎨🖊️ Los niños se la pasan increíble creando sus figu…" at bounding box center [529, 207] width 487 height 33
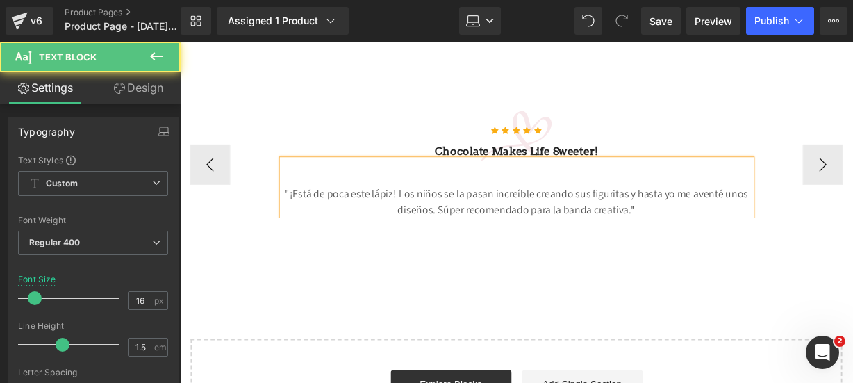
click at [398, 191] on p ""¡Está de poca este lápiz! Los niños se la pasan increíble creando sus figurita…" at bounding box center [529, 207] width 487 height 33
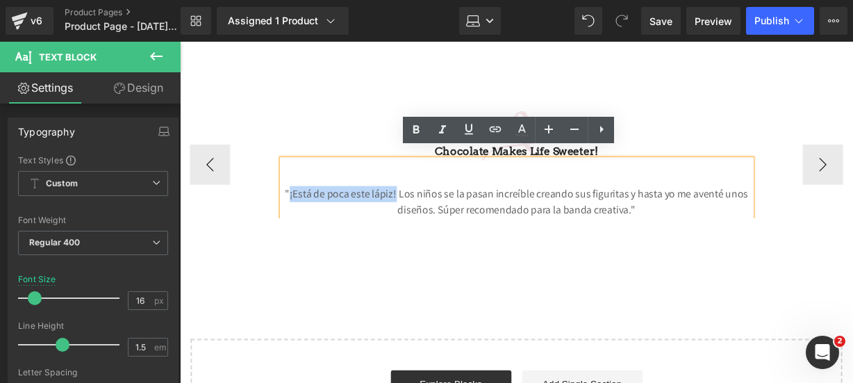
drag, startPoint x: 401, startPoint y: 189, endPoint x: 290, endPoint y: 178, distance: 111.8
click at [290, 178] on div ""¡Está de poca este lápiz! Los niños se la pasan increíble creando sus figurita…" at bounding box center [529, 194] width 487 height 60
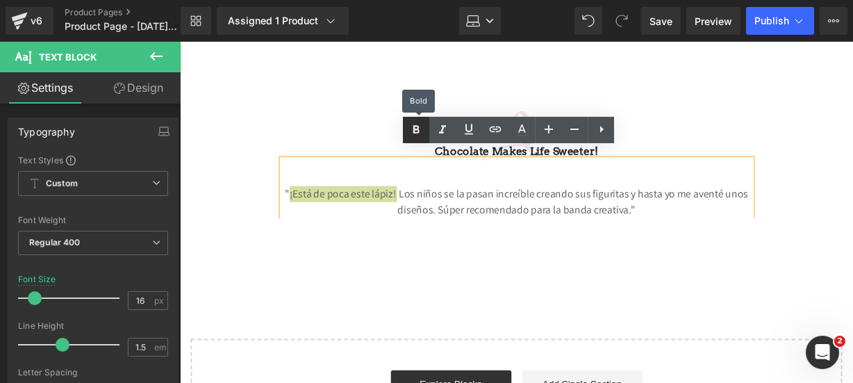
click at [420, 123] on icon at bounding box center [416, 130] width 17 height 17
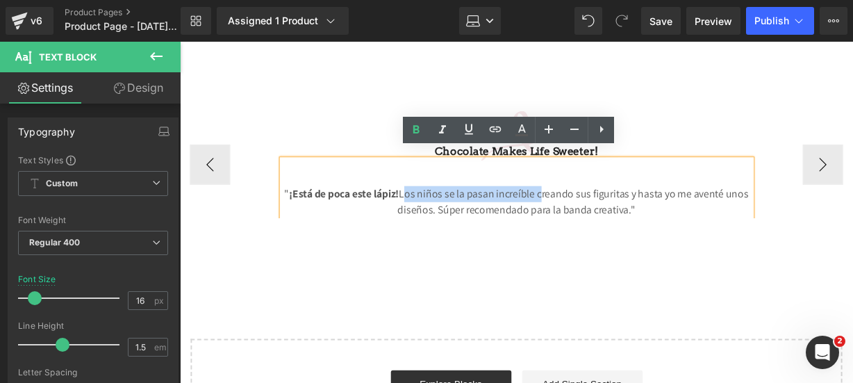
drag, startPoint x: 405, startPoint y: 187, endPoint x: 546, endPoint y: 193, distance: 141.2
click at [546, 193] on p "" ¡Está de poca este lápiz! Los niños se la pasan increíble creando sus figurit…" at bounding box center [529, 207] width 487 height 33
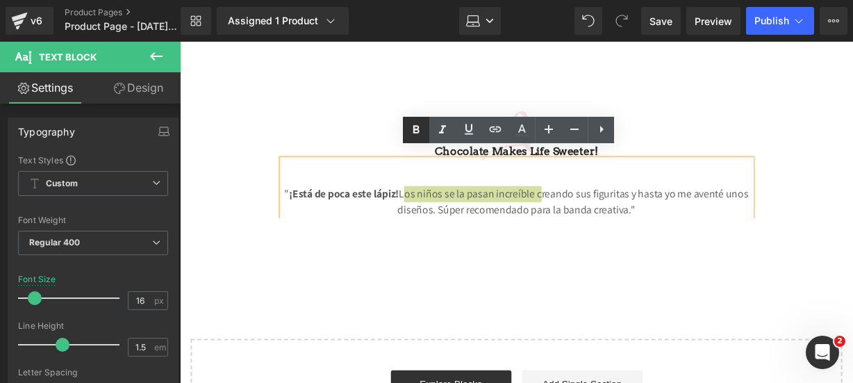
click at [405, 118] on link at bounding box center [416, 130] width 26 height 26
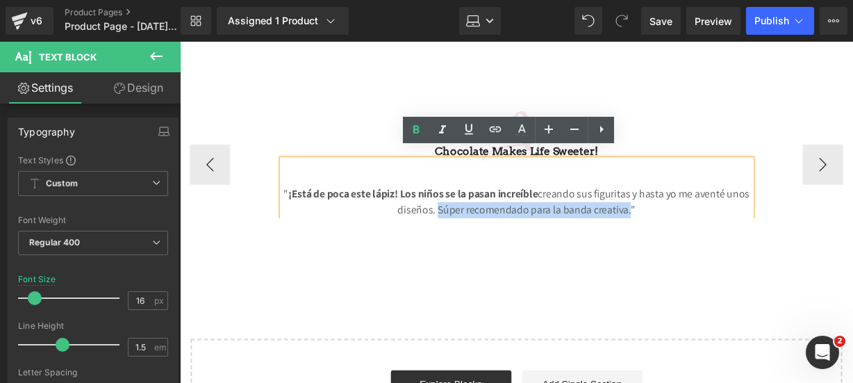
drag, startPoint x: 453, startPoint y: 202, endPoint x: 654, endPoint y: 207, distance: 200.9
click at [654, 207] on p "" ¡Está de poca este lápiz! Los niños se la pasan increíble creando sus figurit…" at bounding box center [529, 207] width 487 height 33
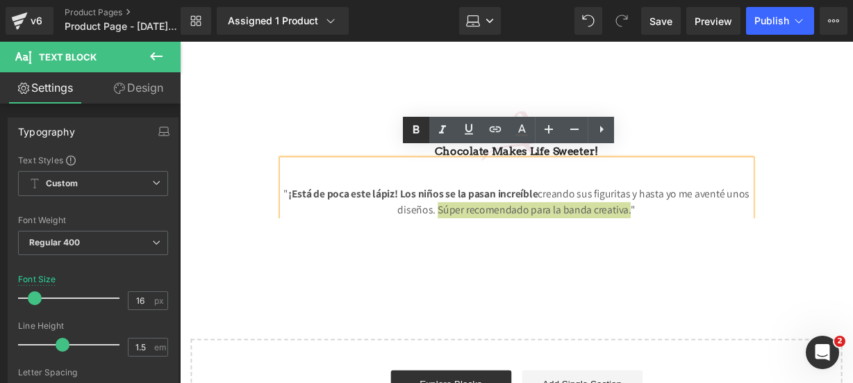
click at [424, 129] on icon at bounding box center [416, 130] width 17 height 17
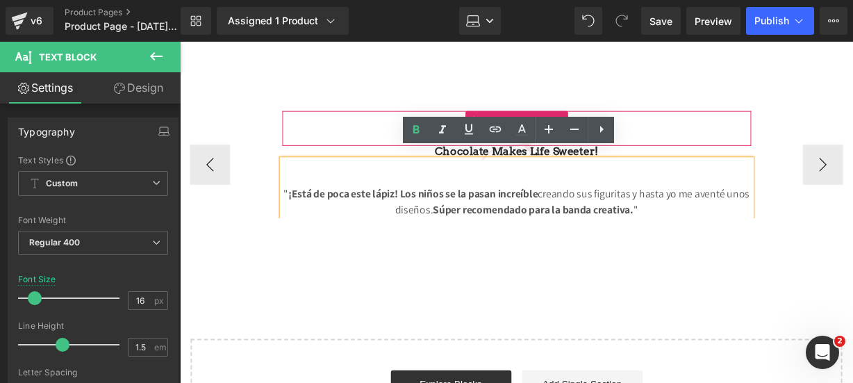
click at [680, 147] on h3 "Chocolate makes Life sweeter!" at bounding box center [529, 155] width 487 height 17
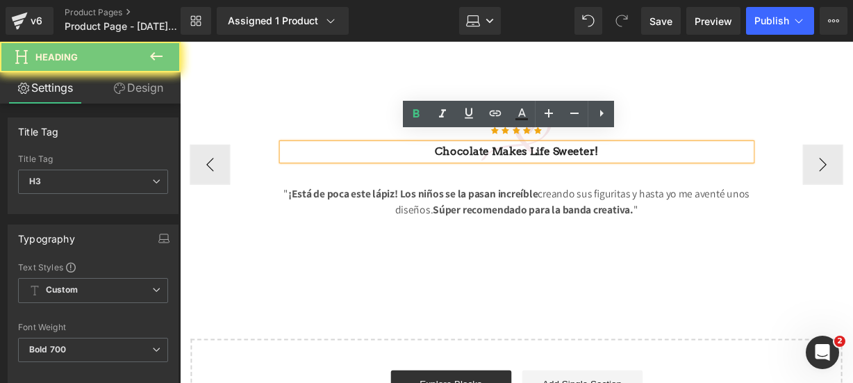
drag, startPoint x: 680, startPoint y: 143, endPoint x: 341, endPoint y: 158, distance: 339.5
click at [341, 158] on div "Icon Icon Icon Icon Icon Icon List Hoz Chocolate makes Life sweeter! Heading " …" at bounding box center [529, 168] width 487 height 111
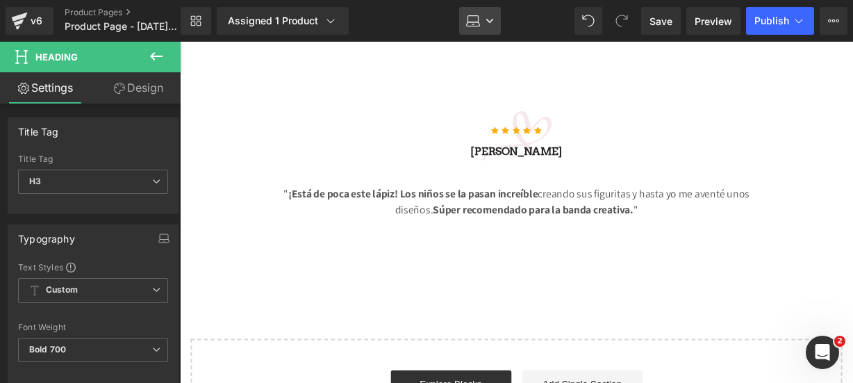
click at [476, 19] on icon at bounding box center [473, 21] width 14 height 14
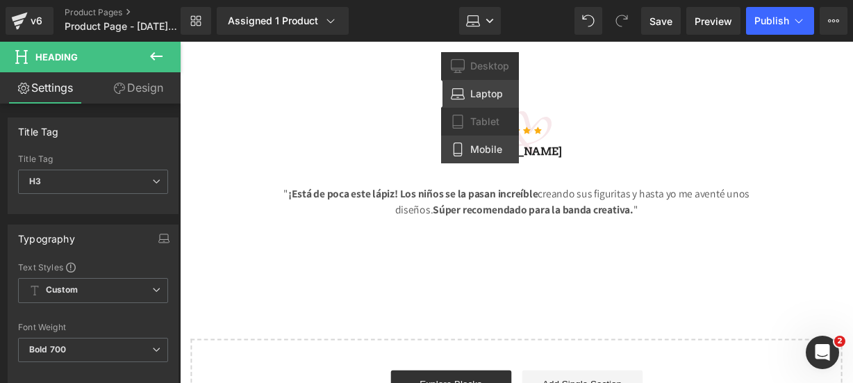
click at [469, 149] on link "Mobile" at bounding box center [480, 150] width 78 height 28
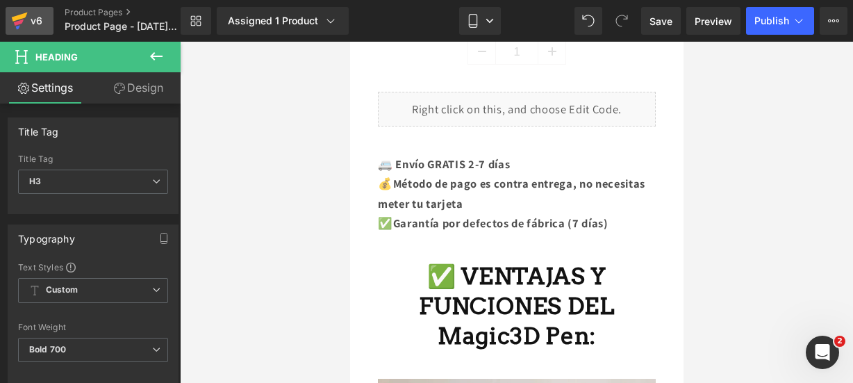
scroll to position [988, 0]
click at [168, 58] on button at bounding box center [156, 57] width 49 height 31
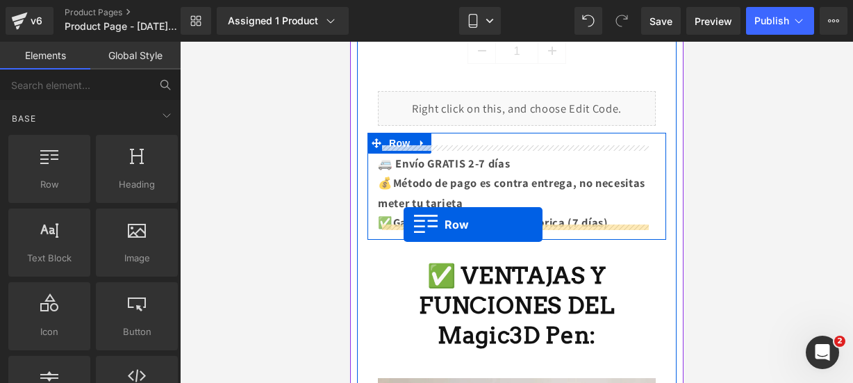
drag, startPoint x: 422, startPoint y: 209, endPoint x: 403, endPoint y: 224, distance: 24.2
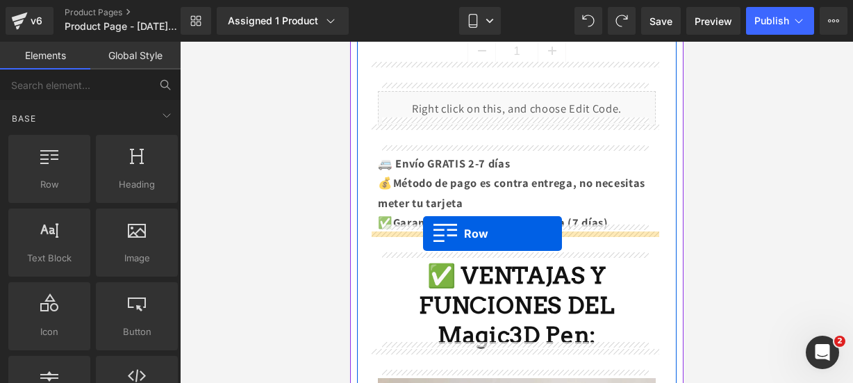
drag, startPoint x: 407, startPoint y: 203, endPoint x: 423, endPoint y: 234, distance: 34.8
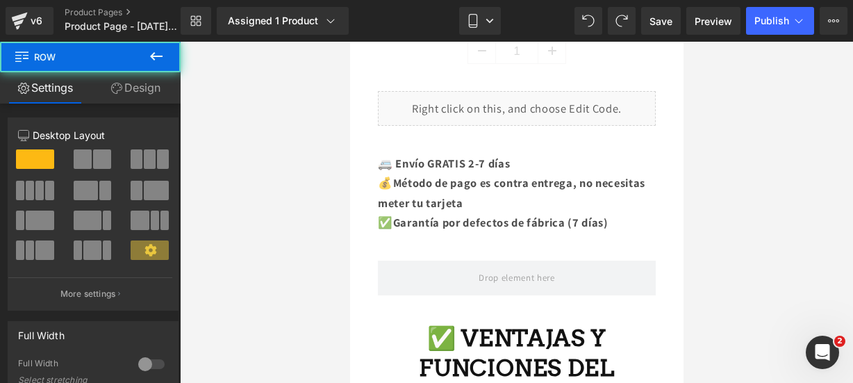
click at [157, 39] on div "v6 Product Pages Product Page - [DATE] 21:46:21" at bounding box center [90, 21] width 181 height 42
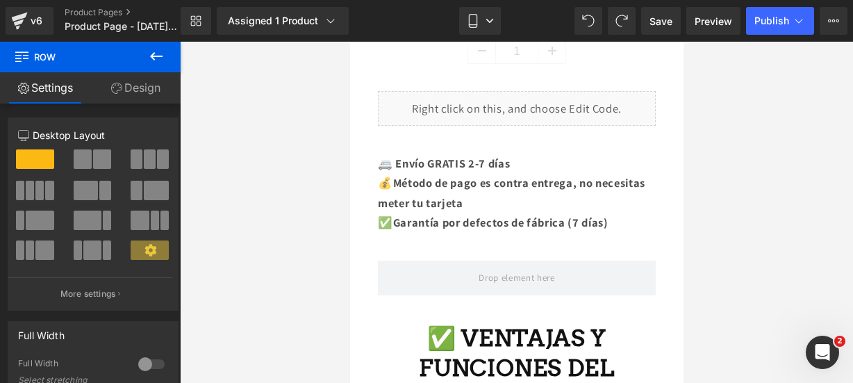
click at [156, 54] on icon at bounding box center [156, 56] width 17 height 17
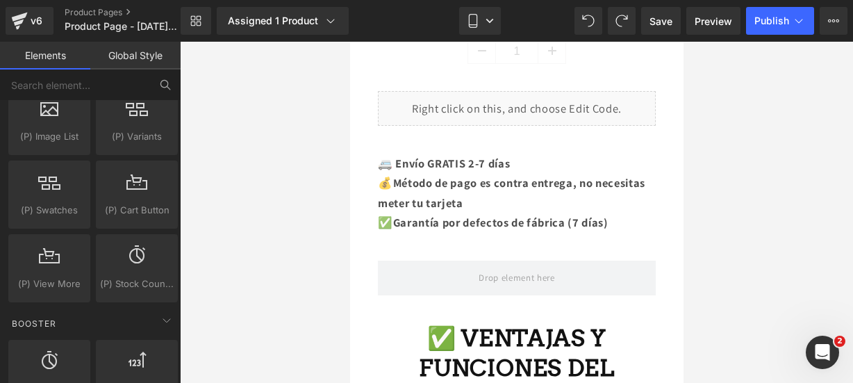
scroll to position [1672, 0]
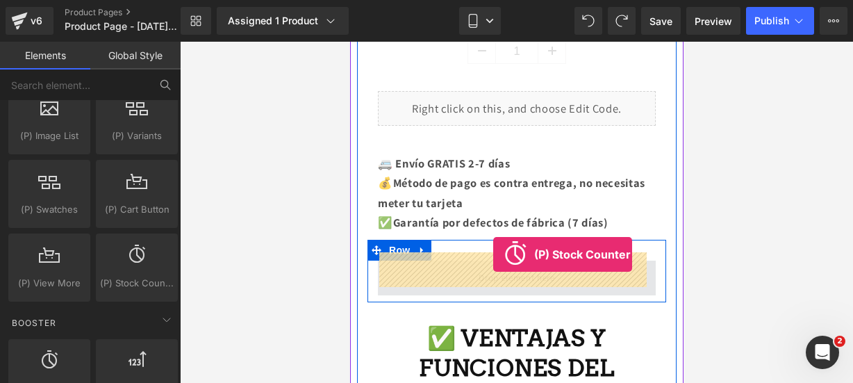
drag, startPoint x: 495, startPoint y: 294, endPoint x: 493, endPoint y: 255, distance: 39.0
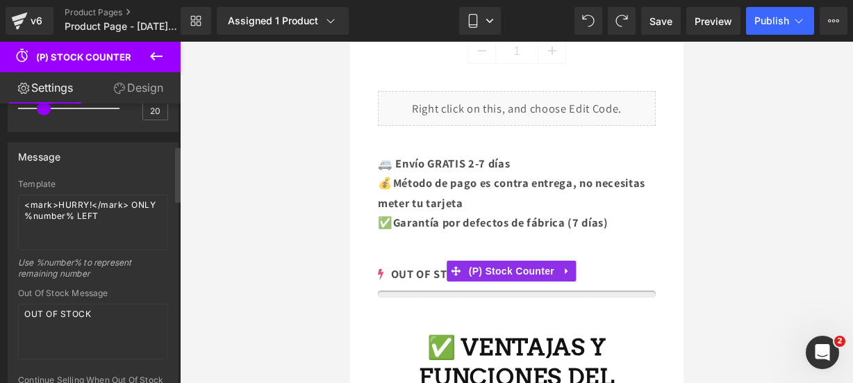
scroll to position [209, 0]
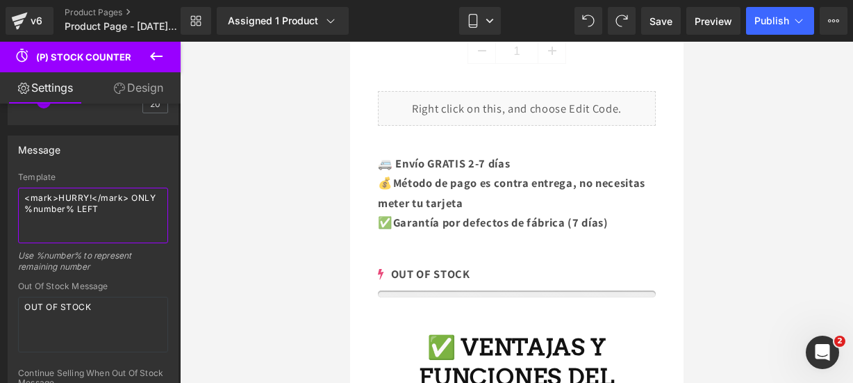
drag, startPoint x: 140, startPoint y: 226, endPoint x: -32, endPoint y: 147, distance: 189.1
click at [0, 147] on html "(P) Stock Counter You are previewing how the will restyle your page. You can no…" at bounding box center [426, 191] width 853 height 383
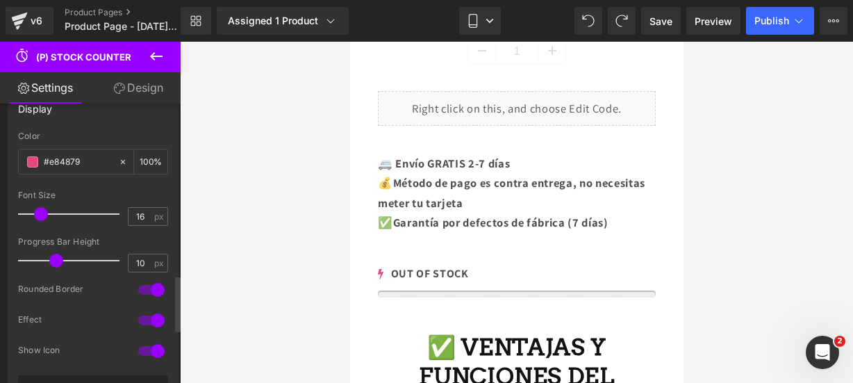
scroll to position [858, 0]
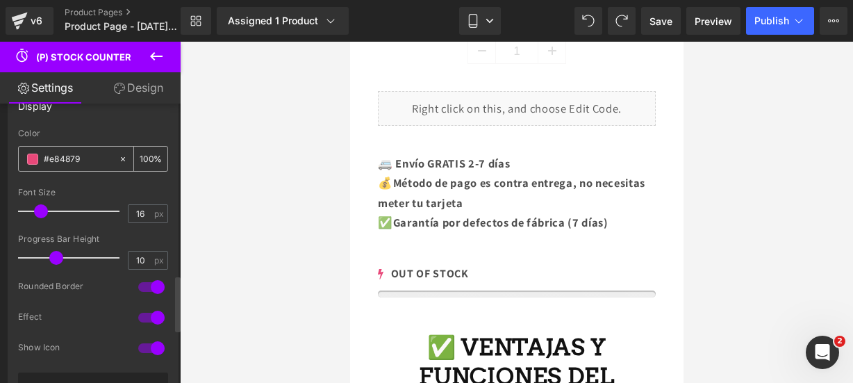
type textarea "¡¡CORRE!! SOLO QUEDAN 18"
click at [31, 156] on span at bounding box center [32, 159] width 11 height 11
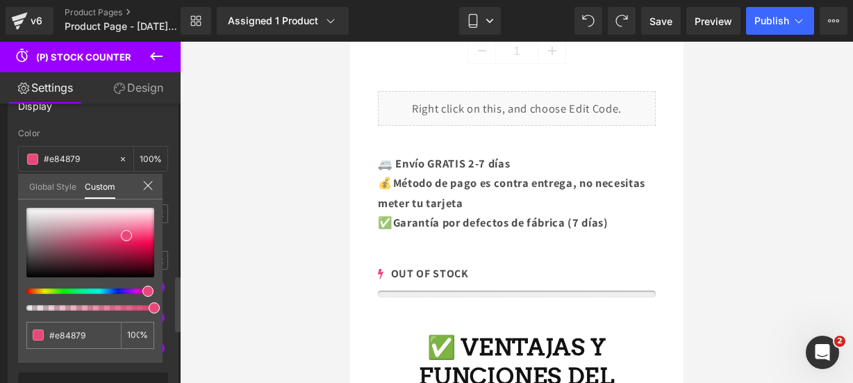
click at [130, 287] on div at bounding box center [90, 259] width 128 height 103
click at [130, 290] on div at bounding box center [85, 291] width 128 height 6
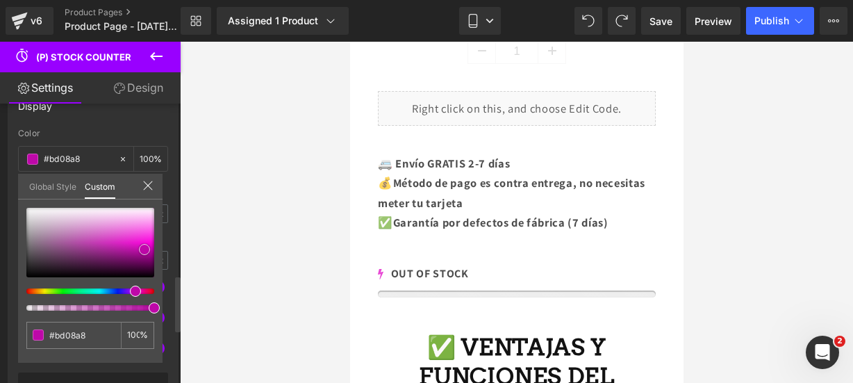
click at [145, 250] on div at bounding box center [90, 243] width 128 height 70
click at [146, 181] on icon at bounding box center [147, 185] width 11 height 11
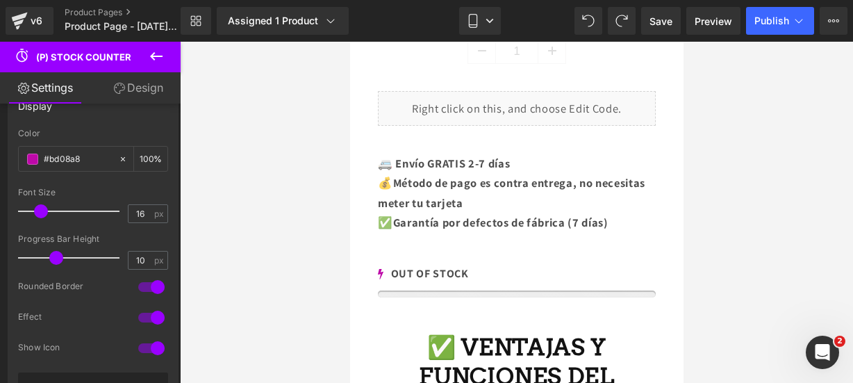
click at [162, 49] on icon at bounding box center [156, 56] width 17 height 17
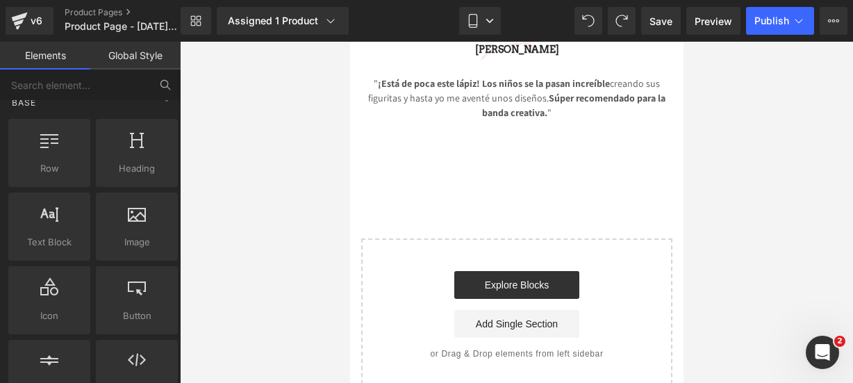
scroll to position [0, 0]
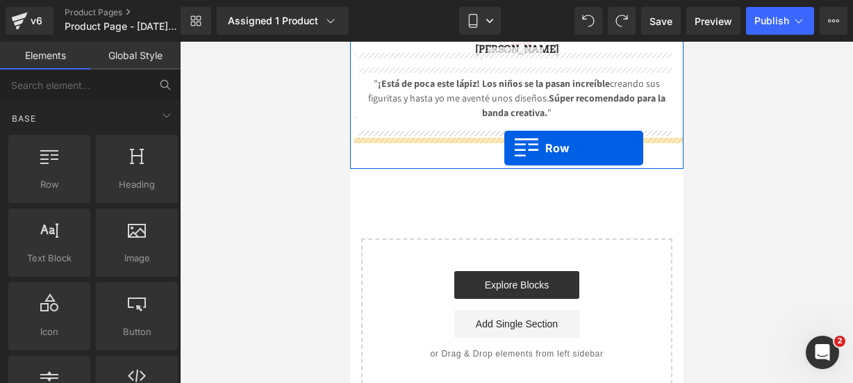
drag, startPoint x: 409, startPoint y: 207, endPoint x: 504, endPoint y: 148, distance: 111.5
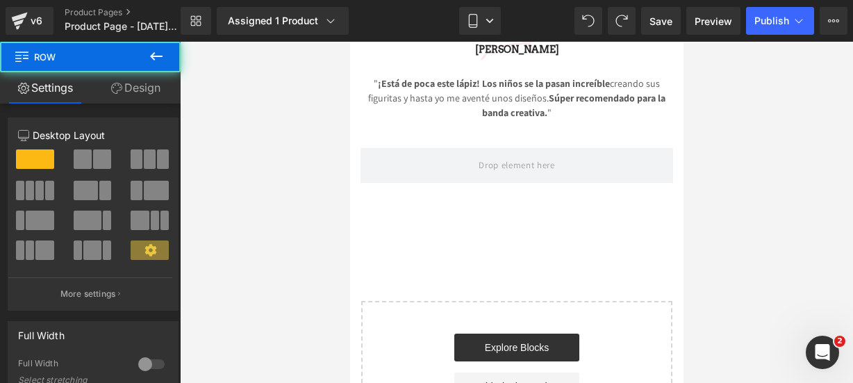
click at [163, 55] on icon at bounding box center [156, 56] width 17 height 17
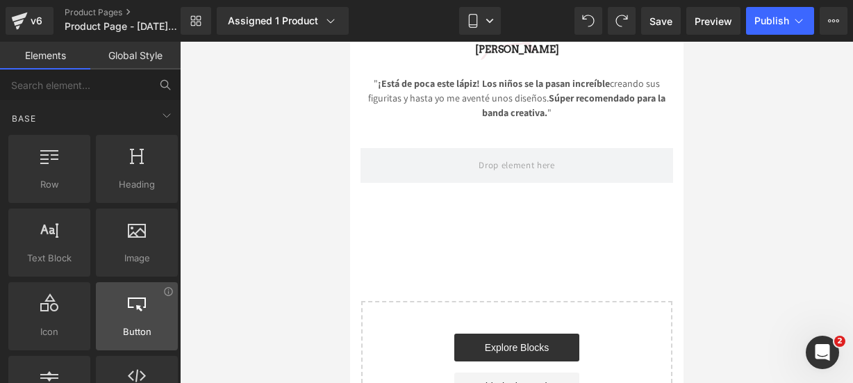
scroll to position [25, 0]
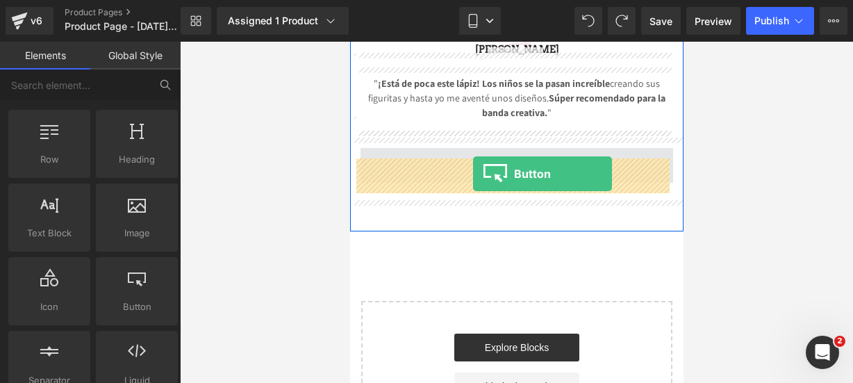
drag, startPoint x: 482, startPoint y: 359, endPoint x: 473, endPoint y: 174, distance: 184.4
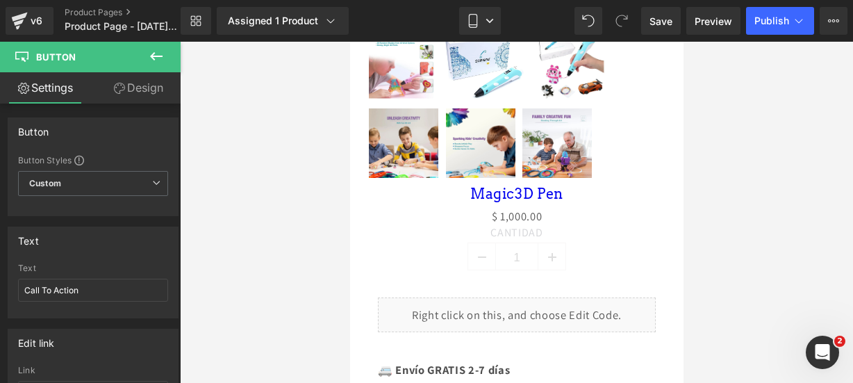
scroll to position [695, 0]
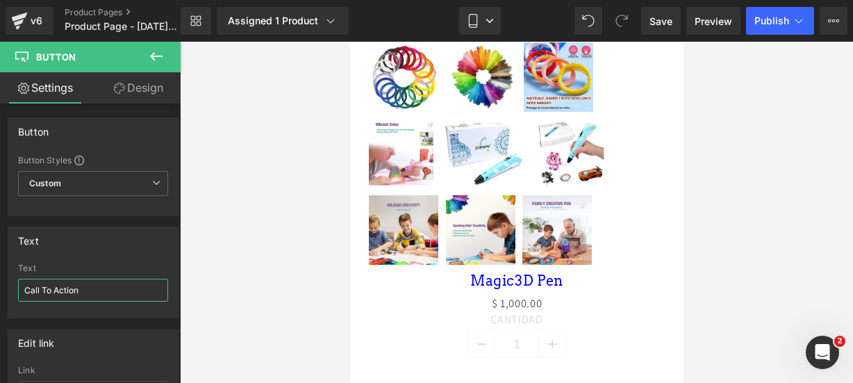
drag, startPoint x: 153, startPoint y: 288, endPoint x: -32, endPoint y: 276, distance: 185.3
click at [0, 276] on html "Button You are previewing how the will restyle your page. You can not edit Elem…" at bounding box center [426, 191] width 853 height 383
paste input "🤩🔥"
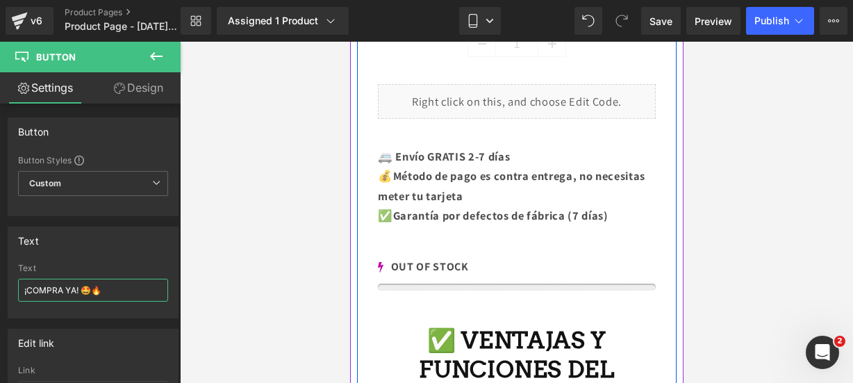
scroll to position [1029, 0]
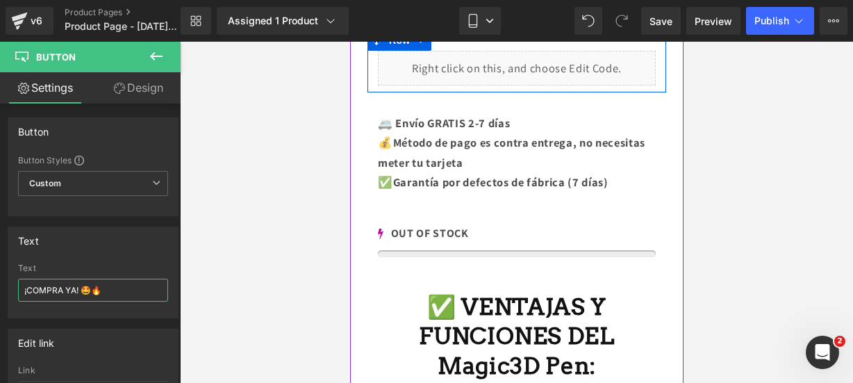
click at [530, 53] on div "Liquid" at bounding box center [516, 68] width 278 height 35
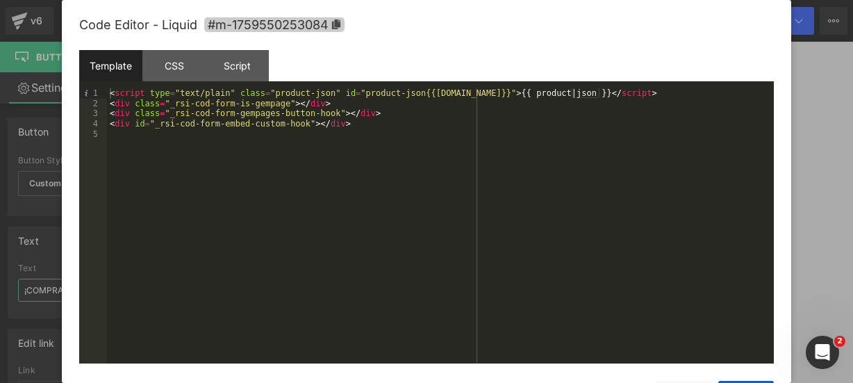
click at [342, 26] on span "#m-1759550253084" at bounding box center [274, 24] width 140 height 15
type input "¡COMPRA YA! 🤩🔥"
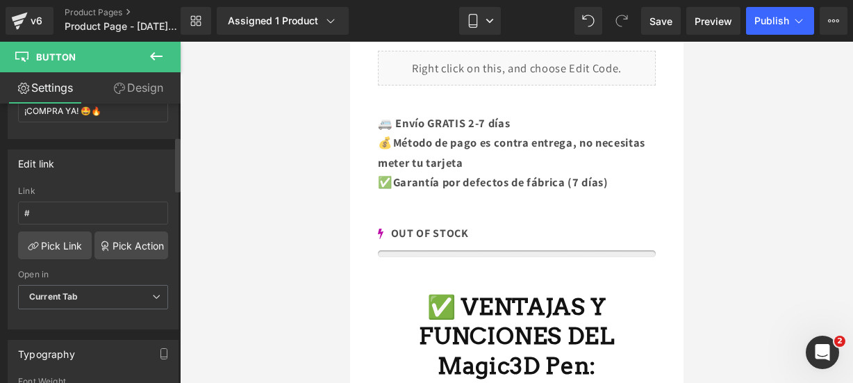
scroll to position [182, 0]
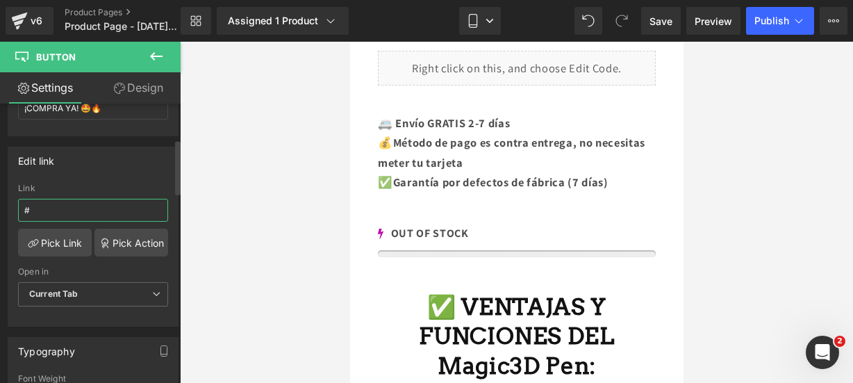
click at [65, 200] on input "#" at bounding box center [93, 210] width 150 height 23
paste input "#m-1759550253084"
click at [37, 209] on input "##m-1759550253084" at bounding box center [93, 210] width 150 height 23
type input "#m-1759550253084"
click at [157, 56] on icon at bounding box center [156, 56] width 13 height 8
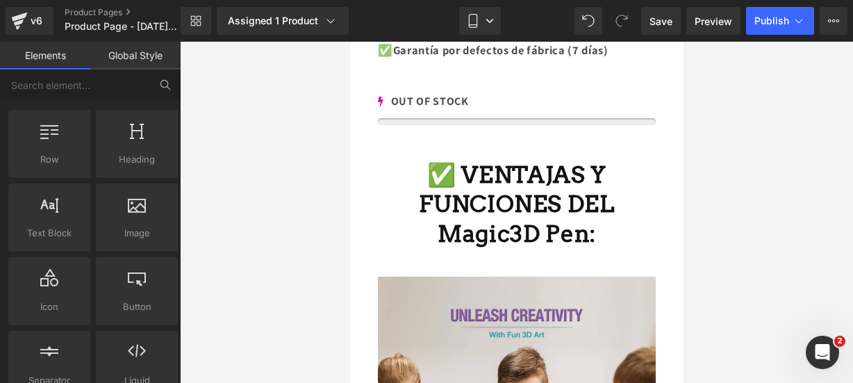
scroll to position [1160, 0]
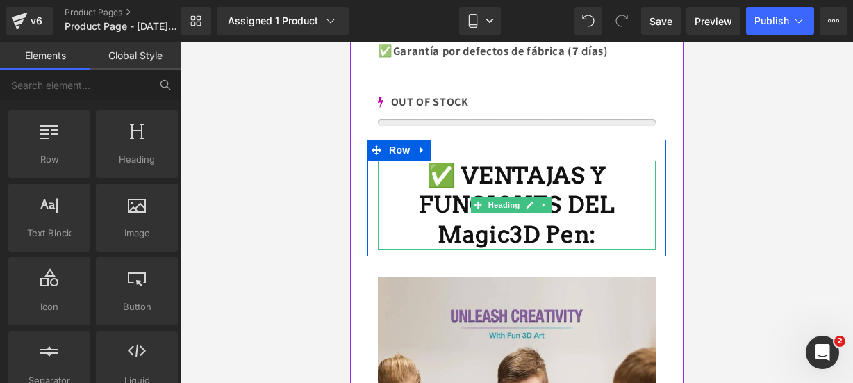
click at [573, 227] on strong "✅ VENTAJAS Y FUNCIONES DEL Magic3D Pen:" at bounding box center [516, 205] width 196 height 88
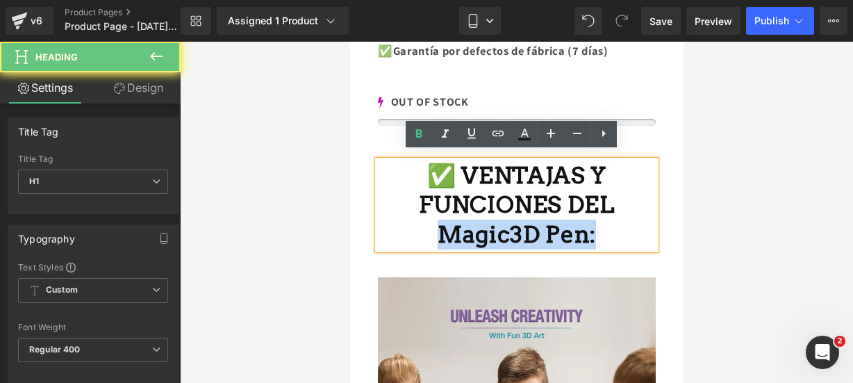
drag, startPoint x: 574, startPoint y: 227, endPoint x: 456, endPoint y: 216, distance: 118.7
click at [456, 216] on strong "✅ VENTAJAS Y FUNCIONES DEL Magic3D Pen:" at bounding box center [516, 205] width 196 height 88
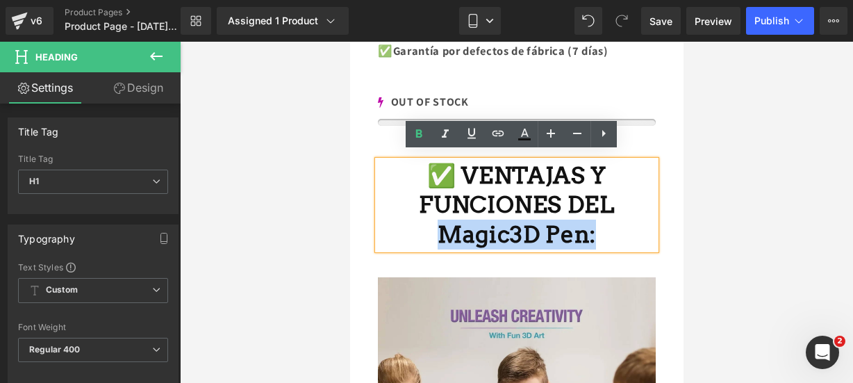
copy strong "Magic3D Pen:"
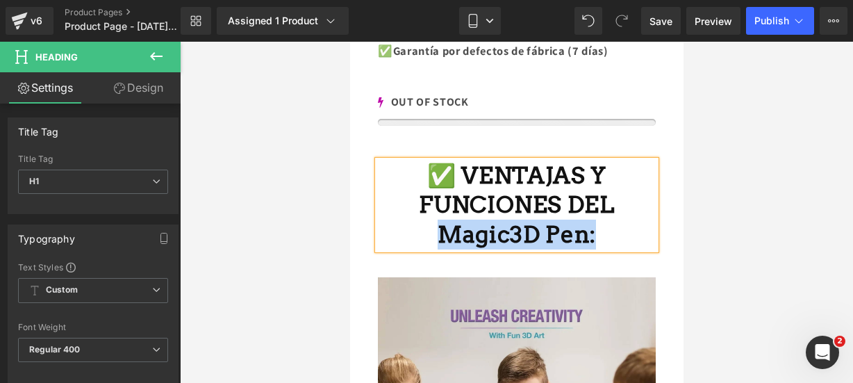
scroll to position [1064, 0]
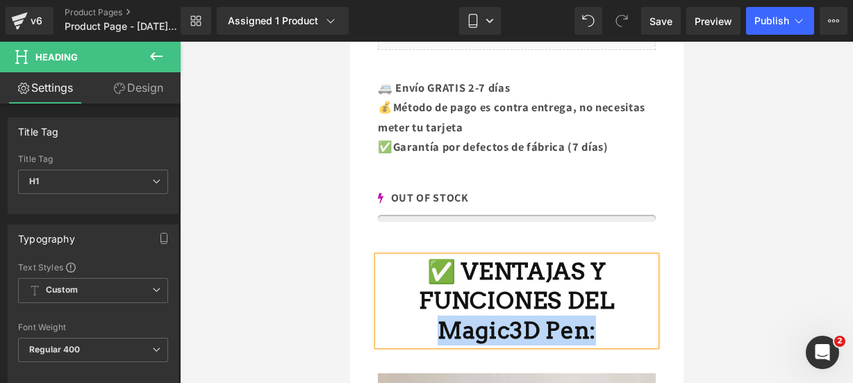
click at [616, 204] on div "0 OUT OF STOCK" at bounding box center [516, 204] width 278 height 33
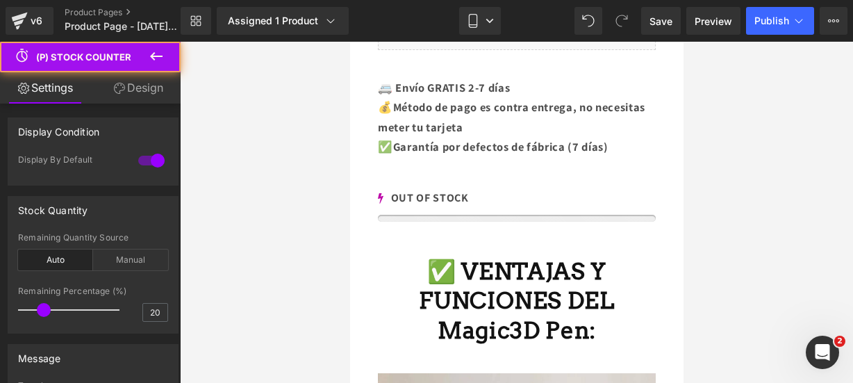
click at [731, 202] on div at bounding box center [516, 212] width 673 height 341
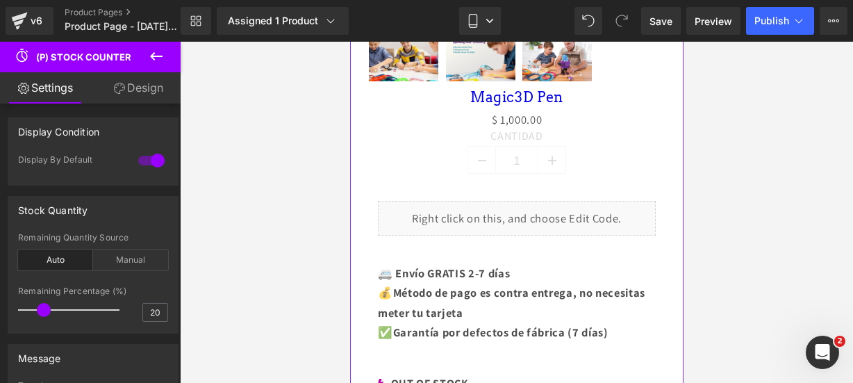
scroll to position [876, 0]
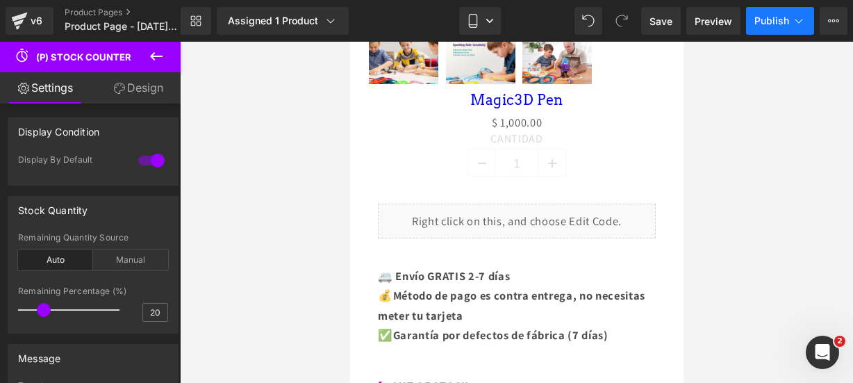
drag, startPoint x: 744, startPoint y: 27, endPoint x: 759, endPoint y: 27, distance: 14.6
click at [748, 27] on div "Save Preview Publish Scheduled View Live Page View with current Template Save T…" at bounding box center [745, 21] width 218 height 28
click at [769, 26] on span "Publish" at bounding box center [772, 20] width 35 height 11
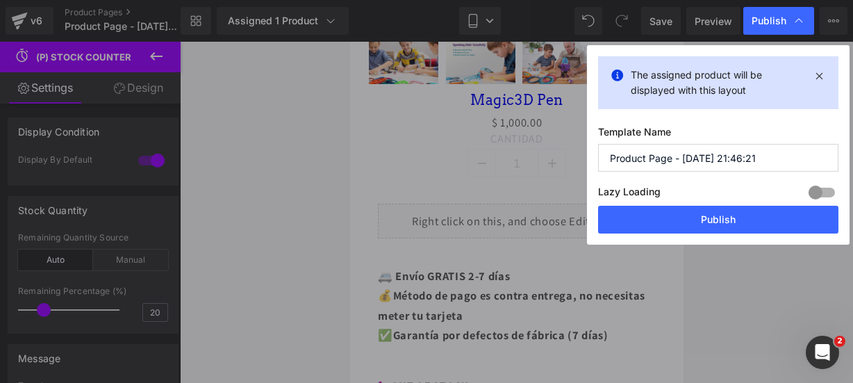
click at [769, 150] on input "Product Page - [DATE] 21:46:21" at bounding box center [718, 158] width 240 height 28
paste input "Magic3D Pen:"
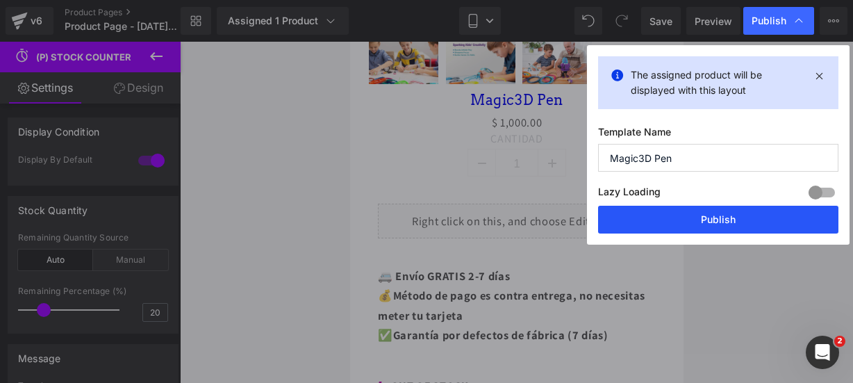
type input "Magic3D Pen"
click at [711, 225] on button "Publish" at bounding box center [718, 220] width 240 height 28
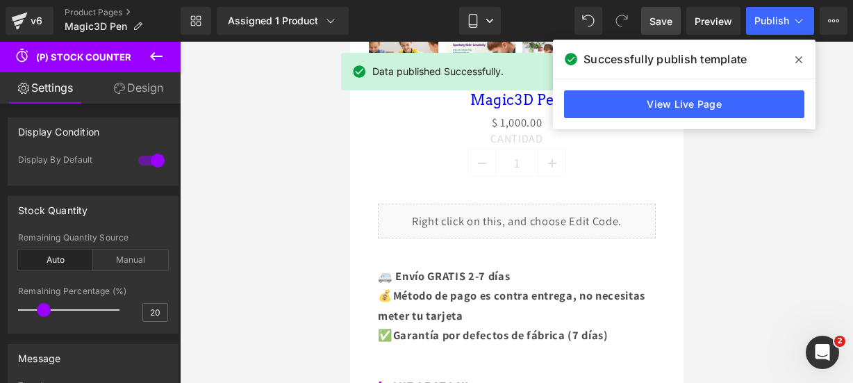
click at [657, 14] on span "Save" at bounding box center [661, 21] width 23 height 15
